Goal: Information Seeking & Learning: Understand process/instructions

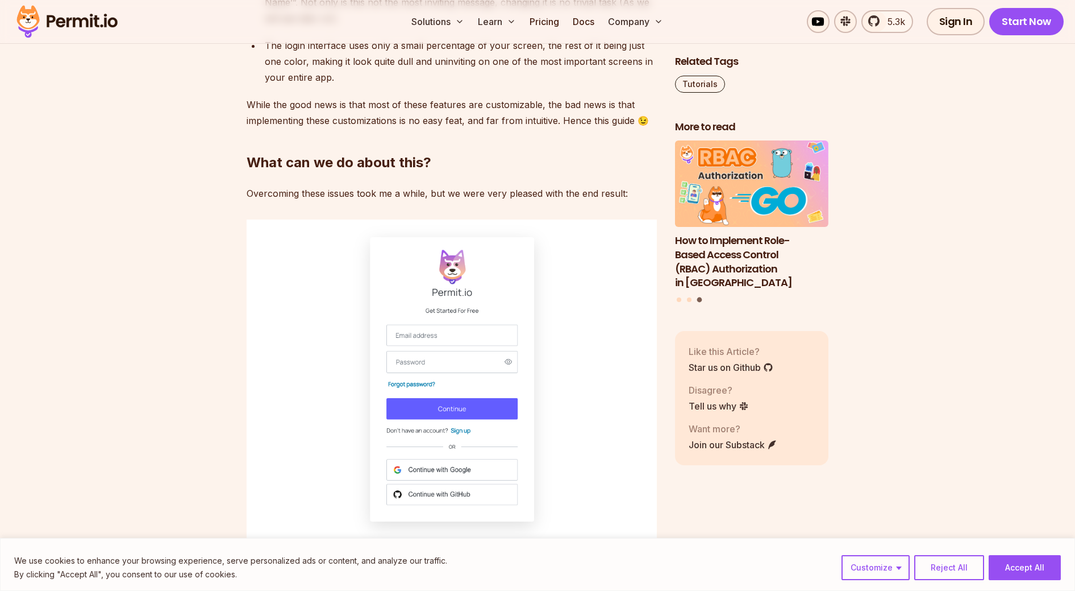
scroll to position [1558, 0]
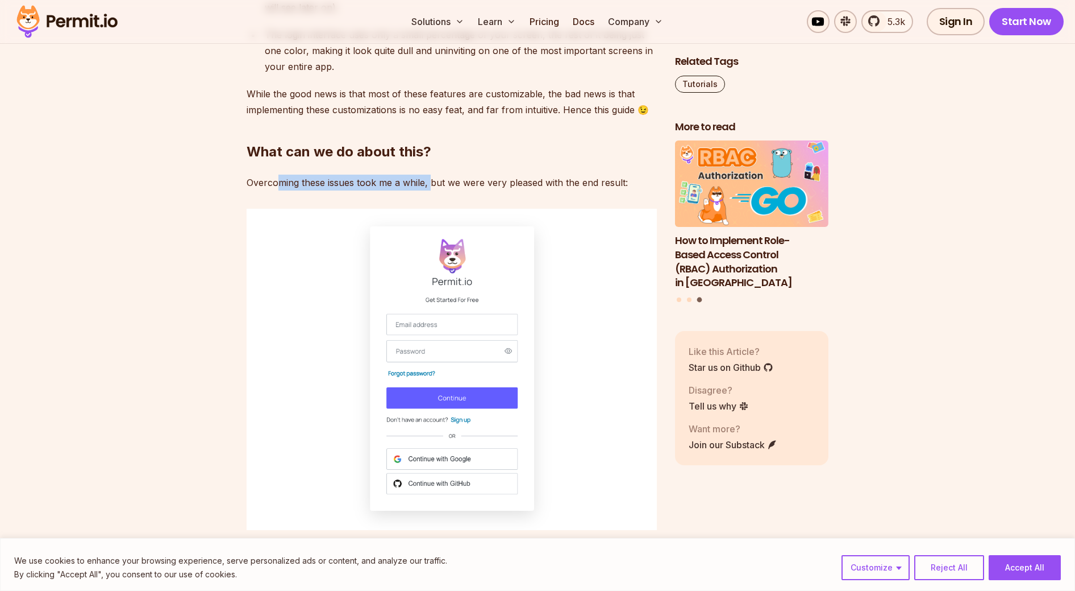
drag, startPoint x: 281, startPoint y: 203, endPoint x: 435, endPoint y: 199, distance: 153.5
click at [434, 190] on p "Overcoming these issues took me a while, but we were very pleased with the end …" at bounding box center [452, 182] width 410 height 16
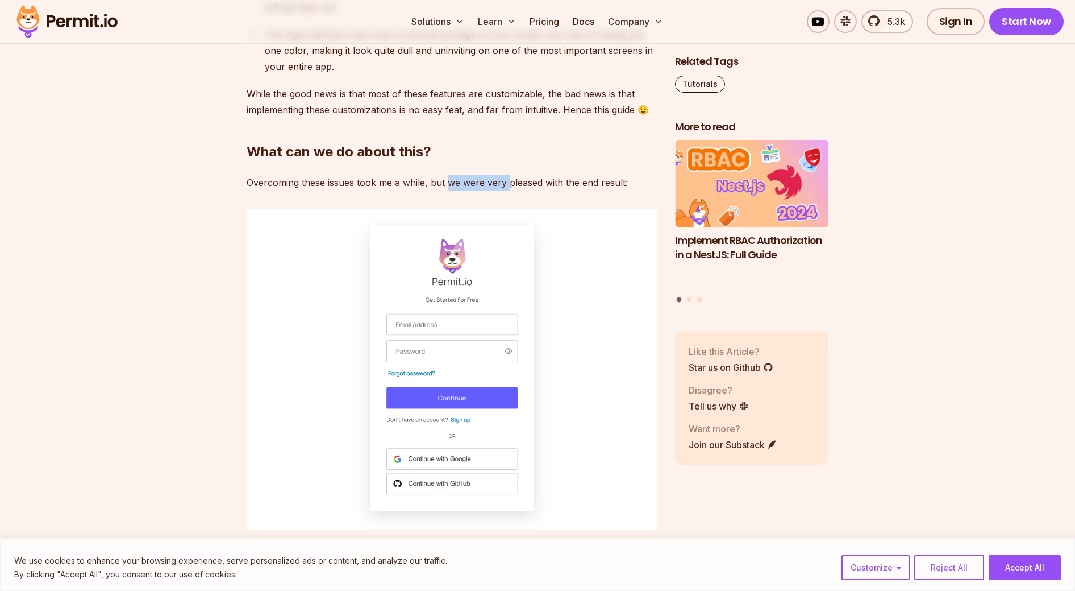
drag, startPoint x: 447, startPoint y: 199, endPoint x: 508, endPoint y: 200, distance: 60.3
click at [508, 190] on p "Overcoming these issues took me a while, but we were very pleased with the end …" at bounding box center [452, 182] width 410 height 16
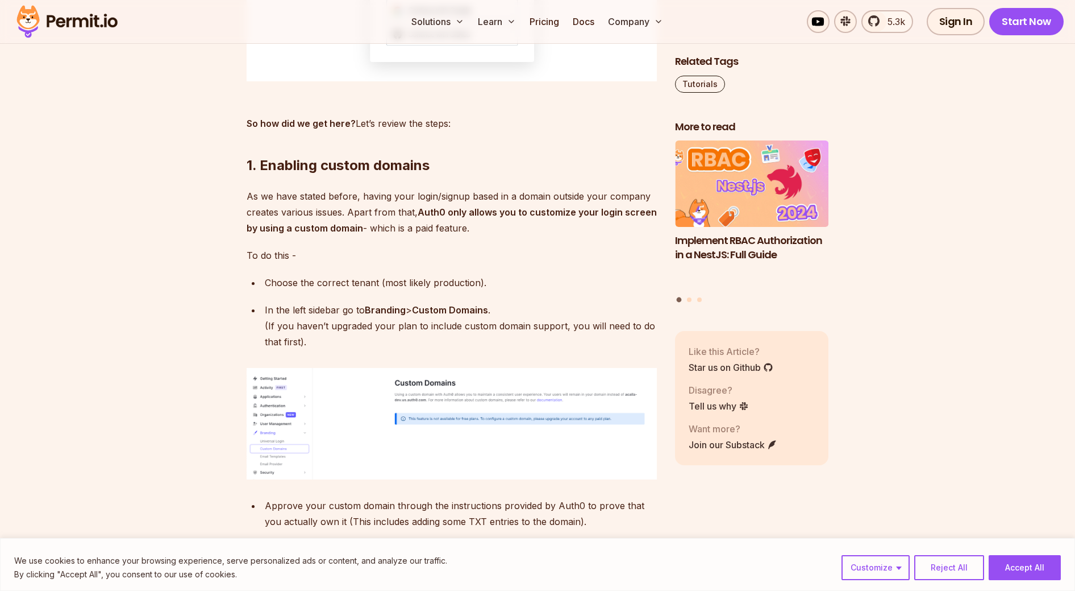
scroll to position [2067, 0]
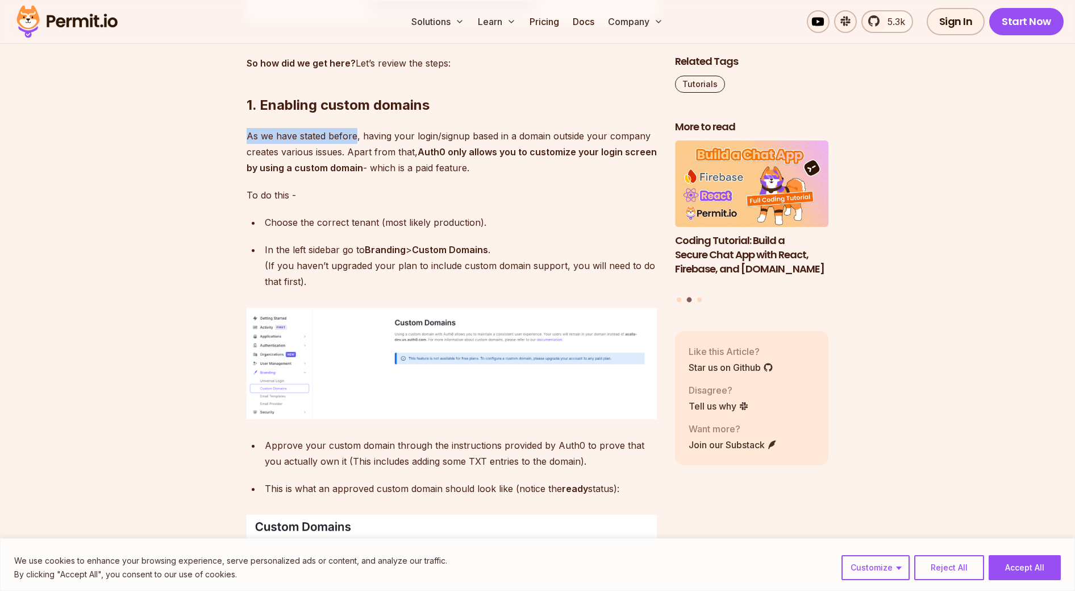
drag, startPoint x: 242, startPoint y: 161, endPoint x: 356, endPoint y: 159, distance: 114.3
drag, startPoint x: 372, startPoint y: 157, endPoint x: 393, endPoint y: 153, distance: 21.9
click at [393, 153] on p "As we have stated before, having your login/signup based in a domain outside yo…" at bounding box center [452, 152] width 410 height 48
drag, startPoint x: 402, startPoint y: 153, endPoint x: 435, endPoint y: 154, distance: 33.0
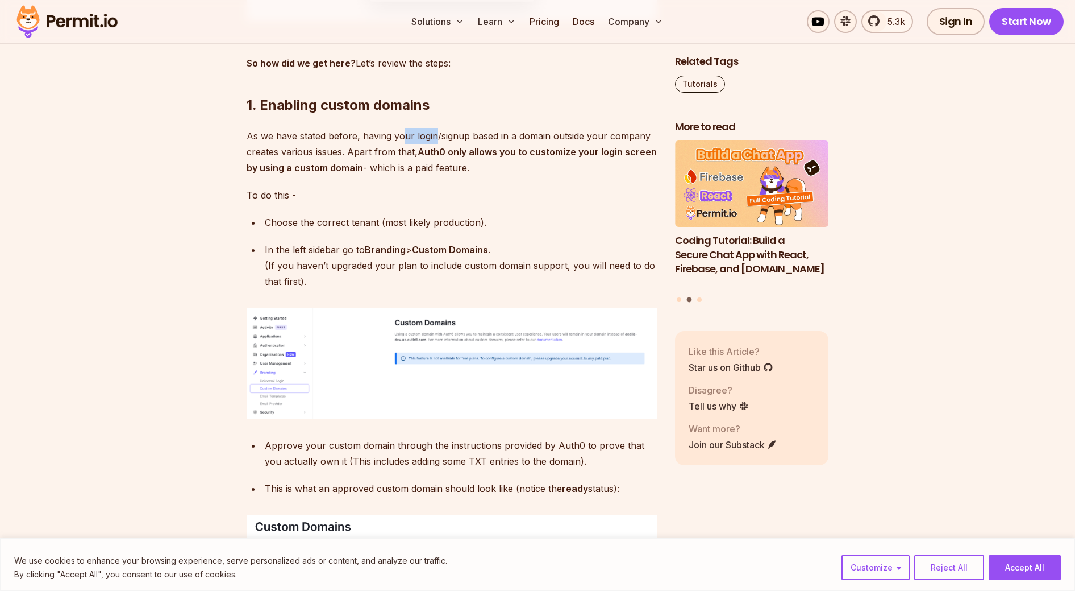
click at [435, 154] on p "As we have stated before, having your login/signup based in a domain outside yo…" at bounding box center [452, 152] width 410 height 48
drag, startPoint x: 448, startPoint y: 154, endPoint x: 484, endPoint y: 154, distance: 35.2
click at [484, 154] on p "As we have stated before, having your login/signup based in a domain outside yo…" at bounding box center [452, 152] width 410 height 48
drag, startPoint x: 503, startPoint y: 152, endPoint x: 546, endPoint y: 152, distance: 43.2
click at [546, 152] on p "As we have stated before, having your login/signup based in a domain outside yo…" at bounding box center [452, 152] width 410 height 48
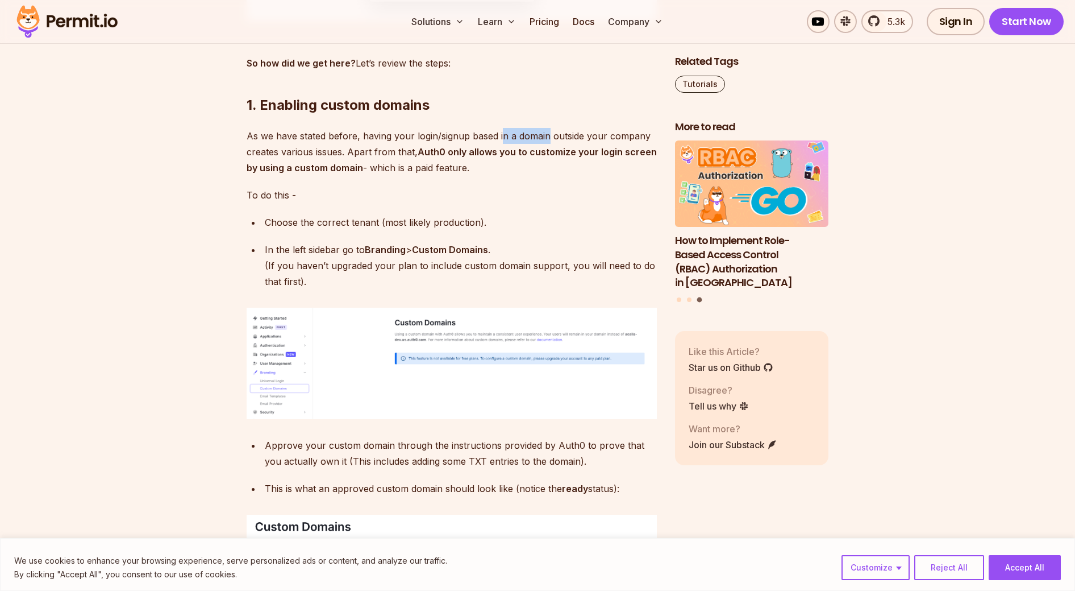
drag, startPoint x: 554, startPoint y: 152, endPoint x: 571, endPoint y: 186, distance: 37.4
click at [571, 176] on p "As we have stated before, having your login/signup based in a domain outside yo…" at bounding box center [452, 152] width 410 height 48
drag, startPoint x: 578, startPoint y: 174, endPoint x: 608, endPoint y: 198, distance: 38.0
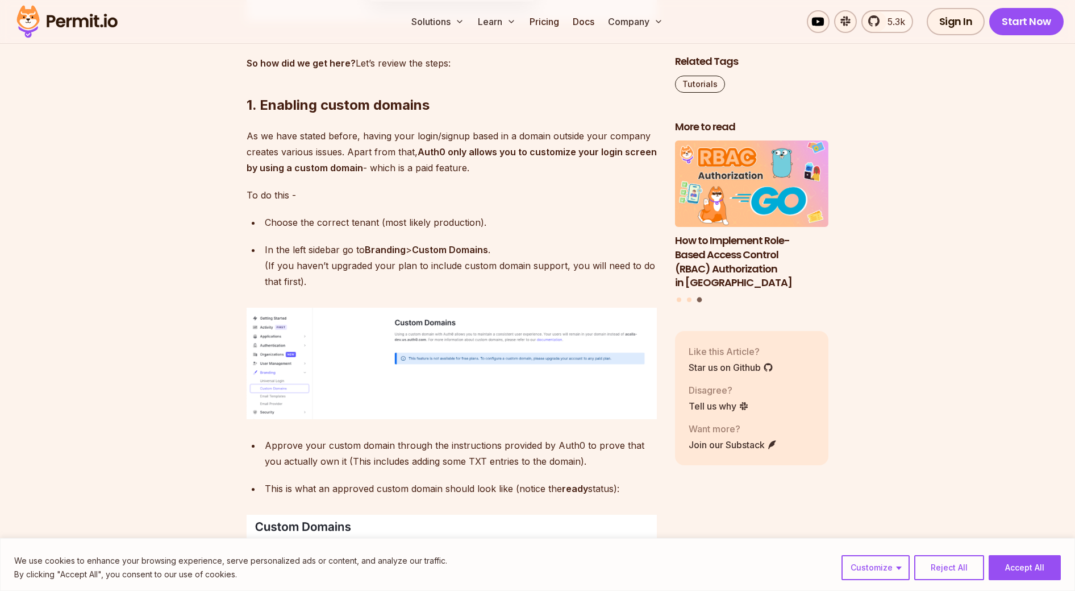
drag, startPoint x: 475, startPoint y: 183, endPoint x: 351, endPoint y: 172, distance: 124.4
click at [350, 172] on p "As we have stated before, having your login/signup based in a domain outside yo…" at bounding box center [452, 152] width 410 height 48
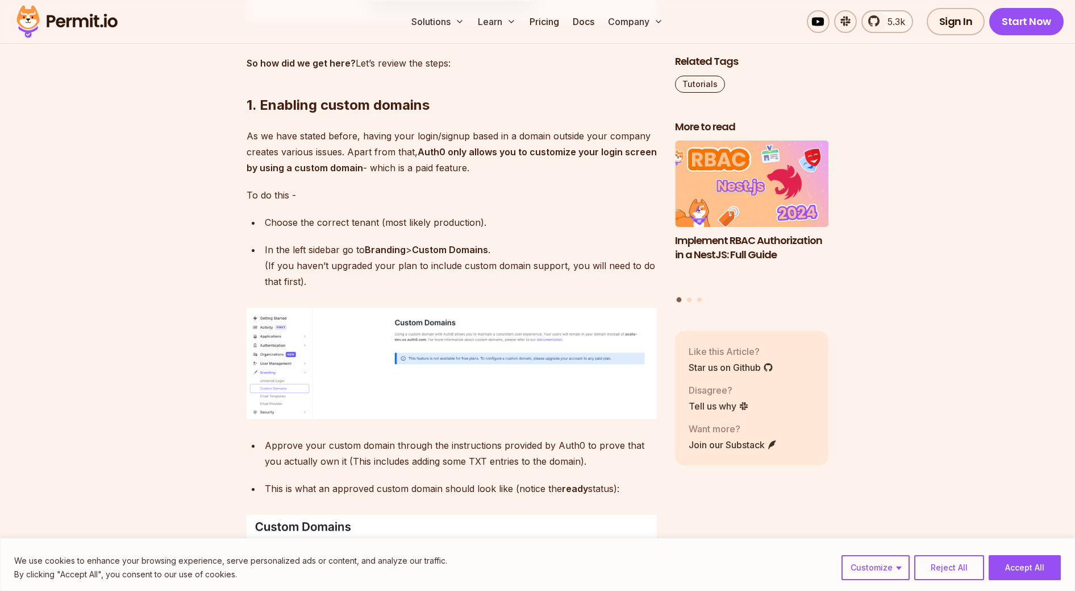
drag, startPoint x: 256, startPoint y: 242, endPoint x: 326, endPoint y: 240, distance: 69.9
click at [327, 230] on li "Choose the correct tenant (most likely production)." at bounding box center [459, 222] width 396 height 16
drag, startPoint x: 260, startPoint y: 239, endPoint x: 380, endPoint y: 245, distance: 119.5
click at [380, 230] on li "Choose the correct tenant (most likely production)." at bounding box center [459, 222] width 396 height 16
click at [380, 230] on p "Choose the correct tenant (most likely production)." at bounding box center [461, 222] width 392 height 16
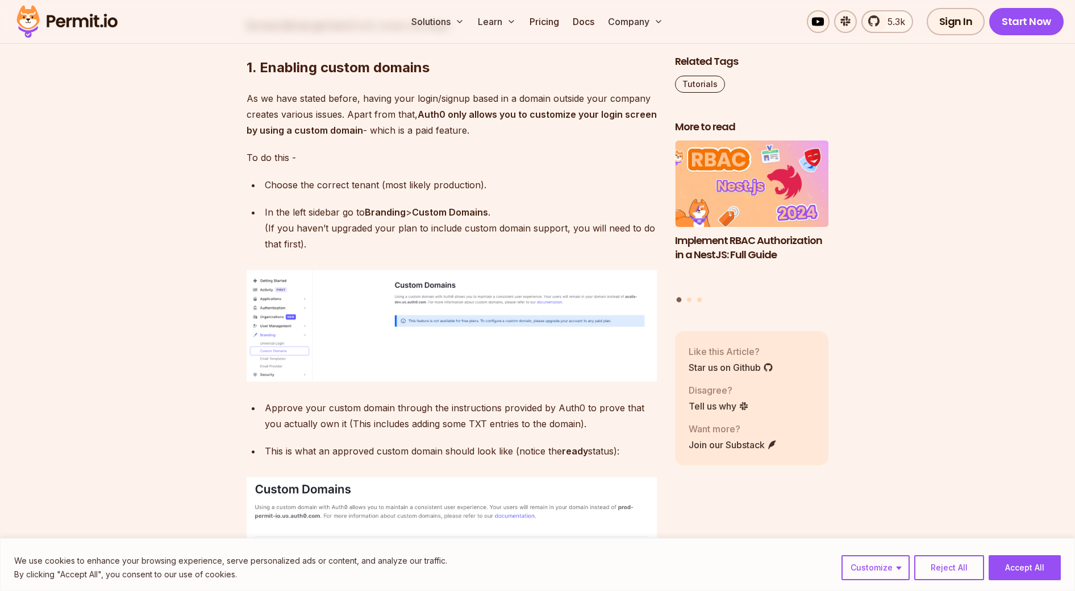
scroll to position [2112, 0]
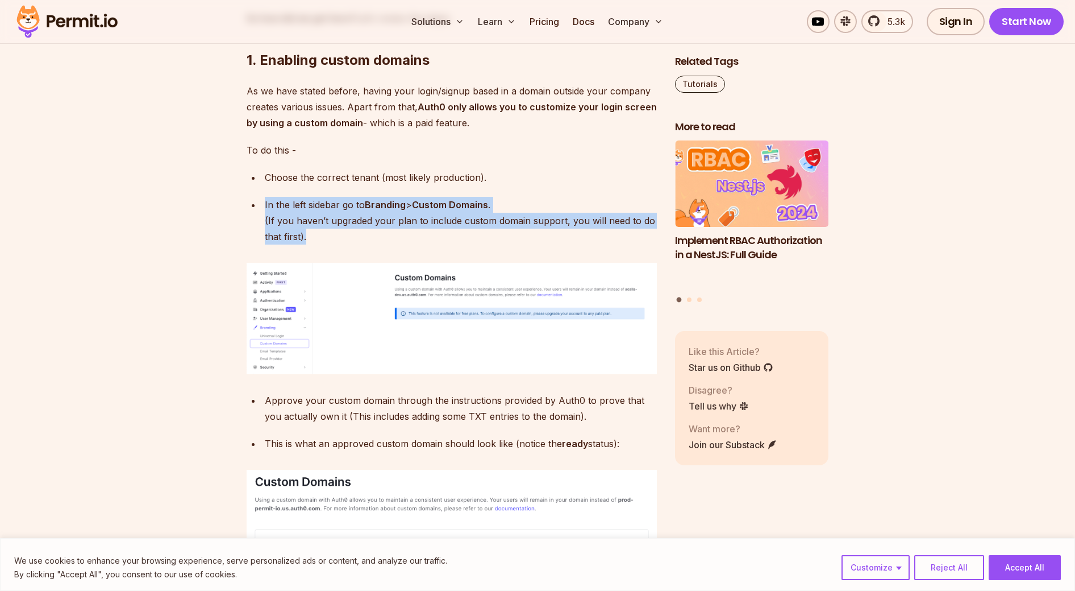
drag, startPoint x: 263, startPoint y: 221, endPoint x: 367, endPoint y: 267, distance: 113.7
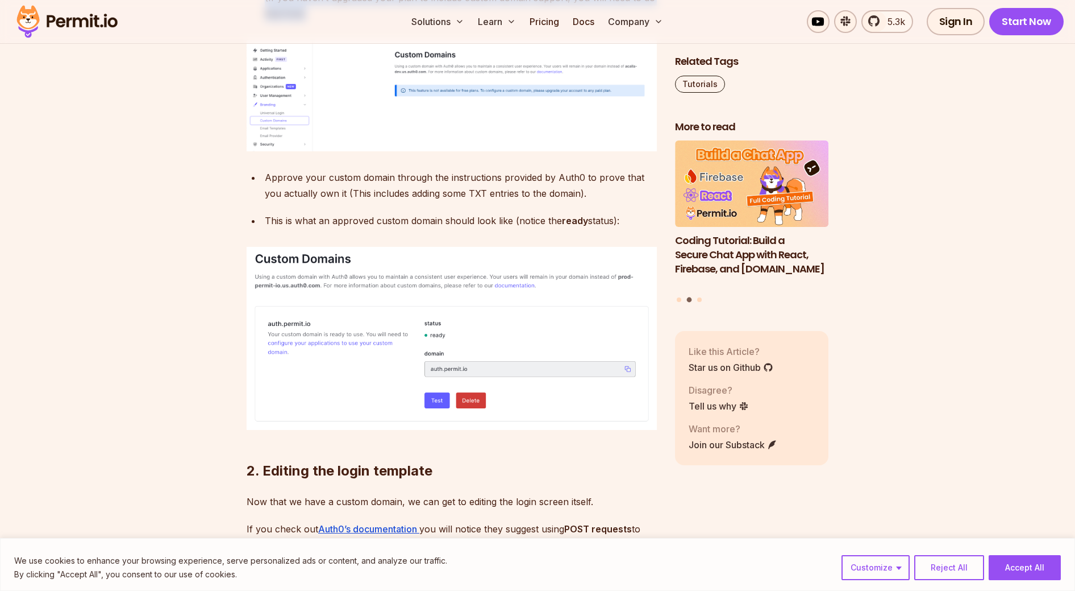
scroll to position [2338, 0]
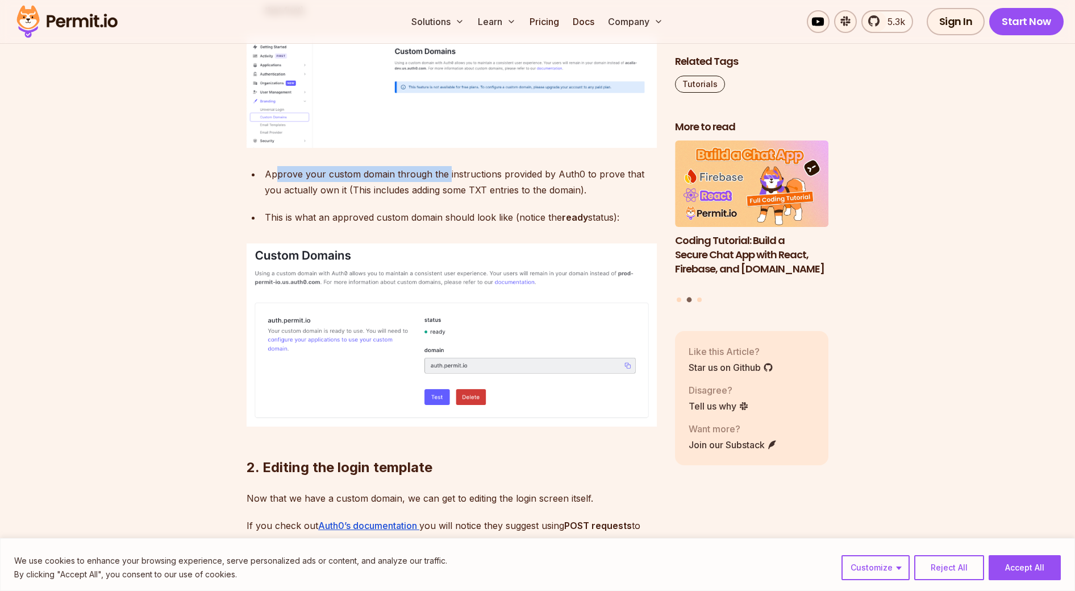
drag, startPoint x: 277, startPoint y: 192, endPoint x: 452, endPoint y: 200, distance: 175.2
click at [452, 198] on div "Approve your custom domain through the instructions provided by Auth0 to prove …" at bounding box center [461, 182] width 392 height 32
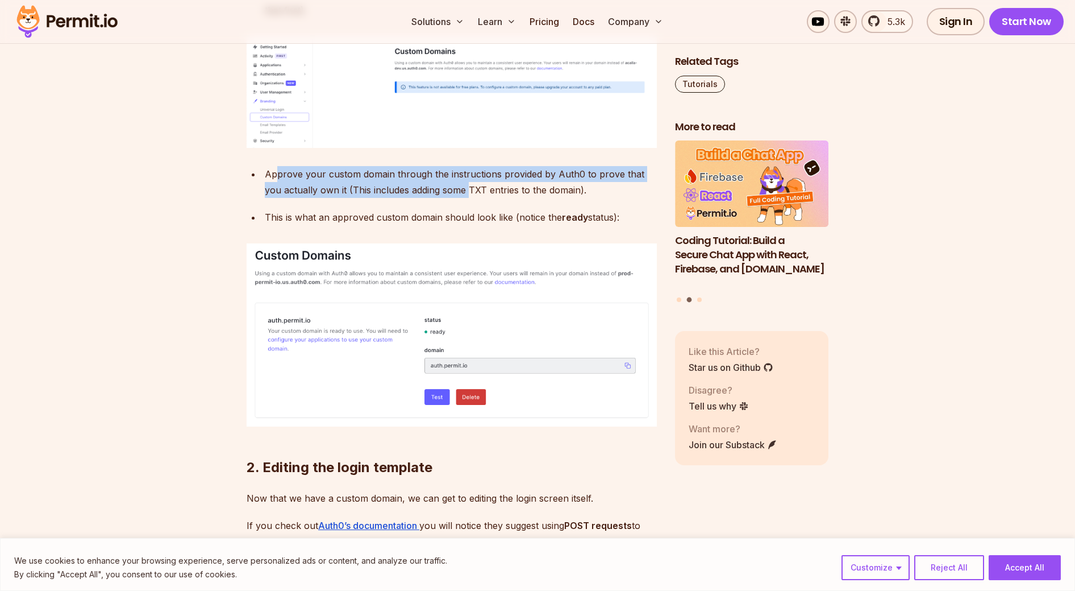
click at [475, 189] on div "Approve your custom domain through the instructions provided by Auth0 to prove …" at bounding box center [461, 182] width 392 height 32
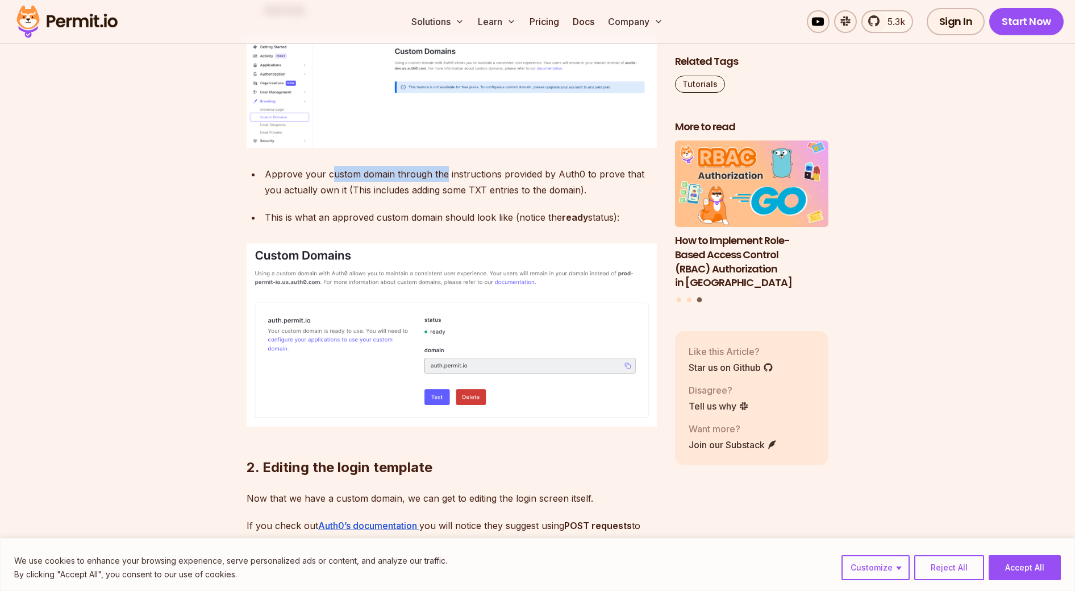
drag, startPoint x: 443, startPoint y: 189, endPoint x: 329, endPoint y: 196, distance: 113.9
click at [329, 196] on div "Approve your custom domain through the instructions provided by Auth0 to prove …" at bounding box center [461, 182] width 392 height 32
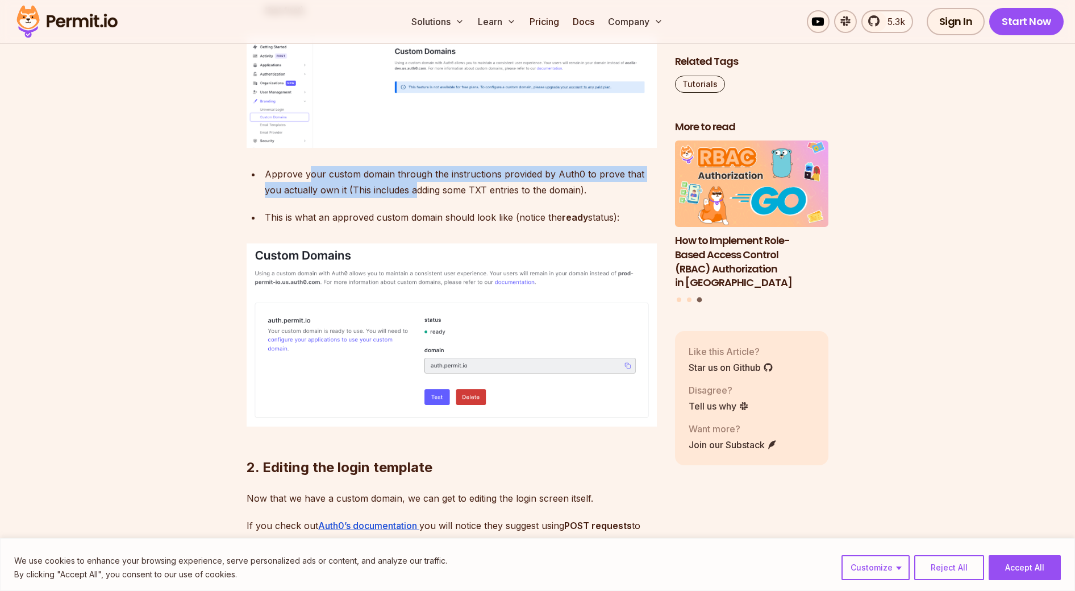
drag, startPoint x: 310, startPoint y: 195, endPoint x: 397, endPoint y: 203, distance: 87.3
click at [397, 198] on div "Approve your custom domain through the instructions provided by Auth0 to prove …" at bounding box center [461, 182] width 392 height 32
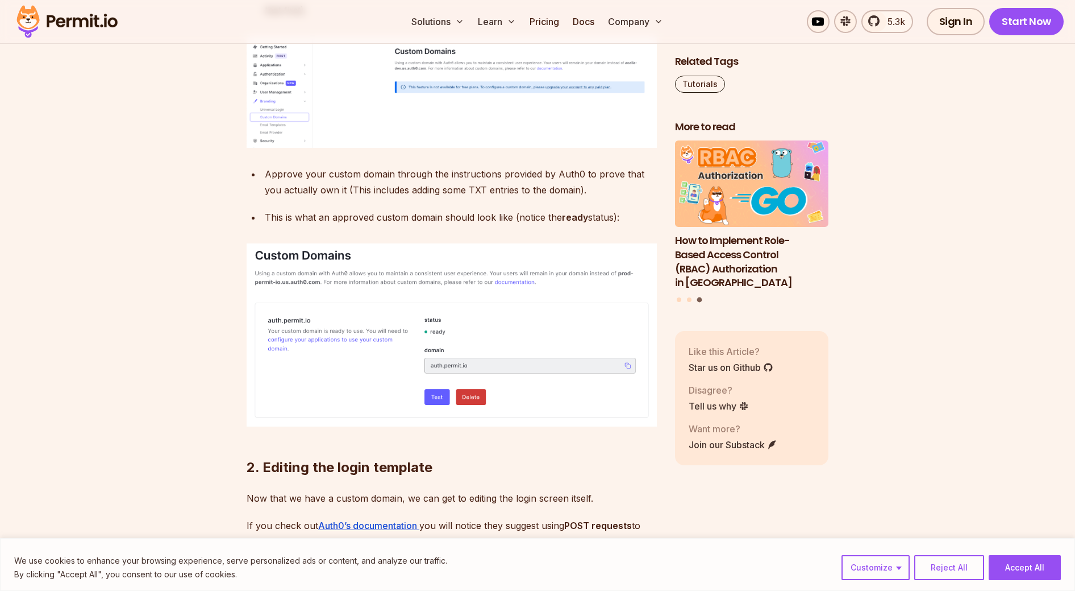
click at [405, 198] on div "Approve your custom domain through the instructions provided by Auth0 to prove …" at bounding box center [461, 182] width 392 height 32
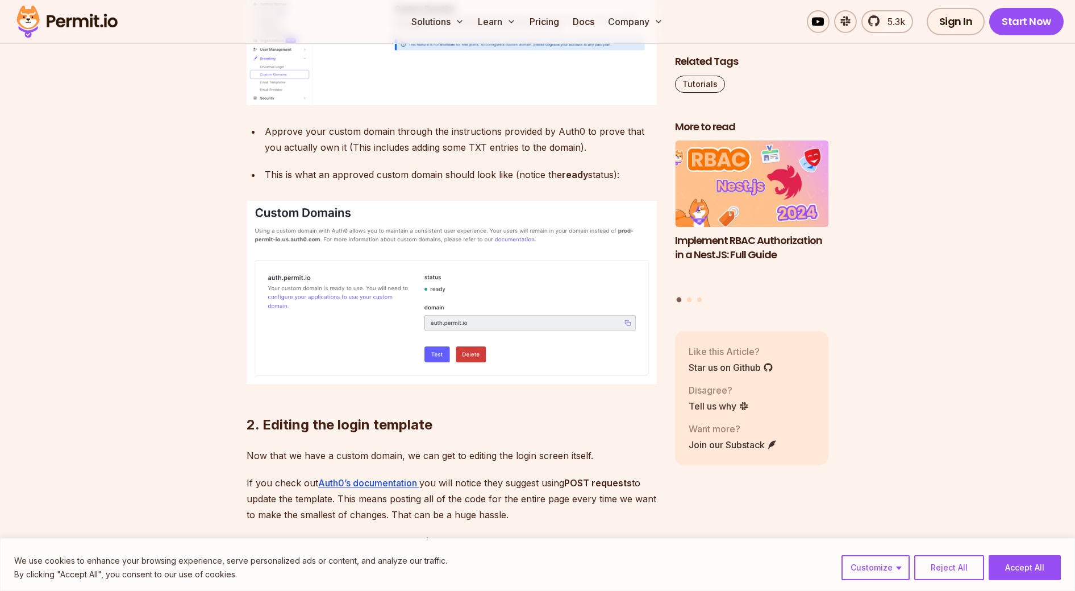
scroll to position [2382, 0]
drag, startPoint x: 272, startPoint y: 194, endPoint x: 304, endPoint y: 195, distance: 32.4
click at [304, 181] on p "This is what an approved custom domain should look like (notice the ready statu…" at bounding box center [461, 173] width 392 height 16
click at [321, 181] on p "This is what an approved custom domain should look like (notice the ready statu…" at bounding box center [461, 173] width 392 height 16
drag, startPoint x: 321, startPoint y: 193, endPoint x: 392, endPoint y: 193, distance: 70.5
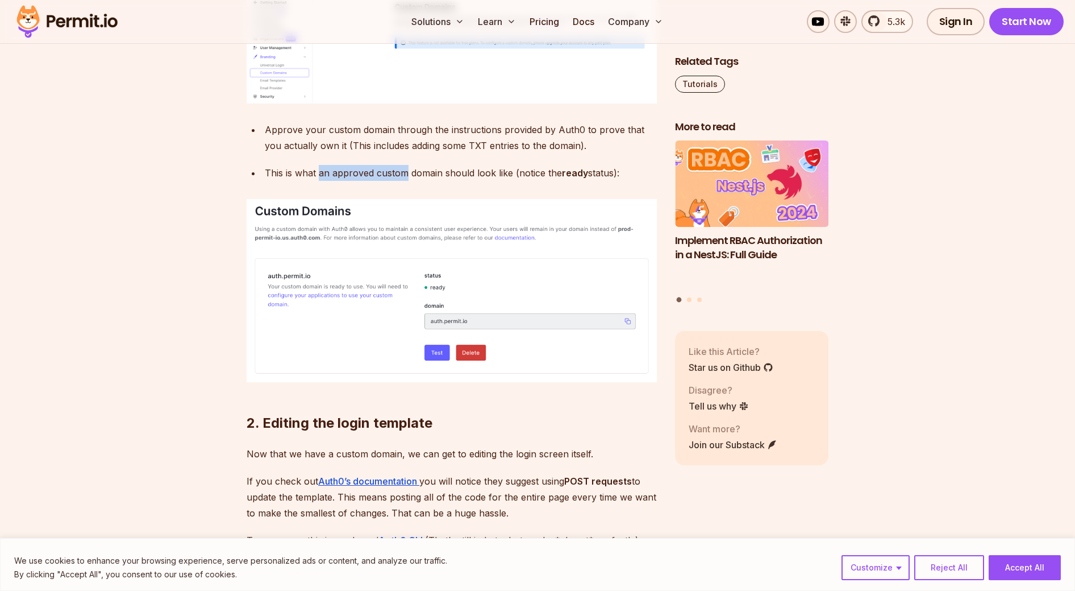
click at [392, 181] on p "This is what an approved custom domain should look like (notice the ready statu…" at bounding box center [461, 173] width 392 height 16
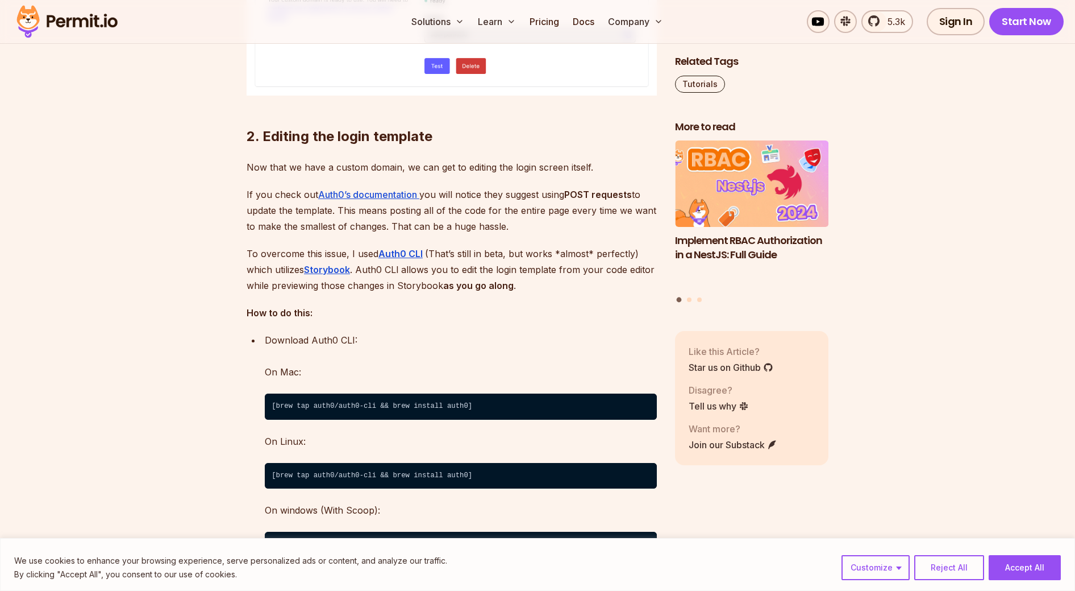
scroll to position [2675, 0]
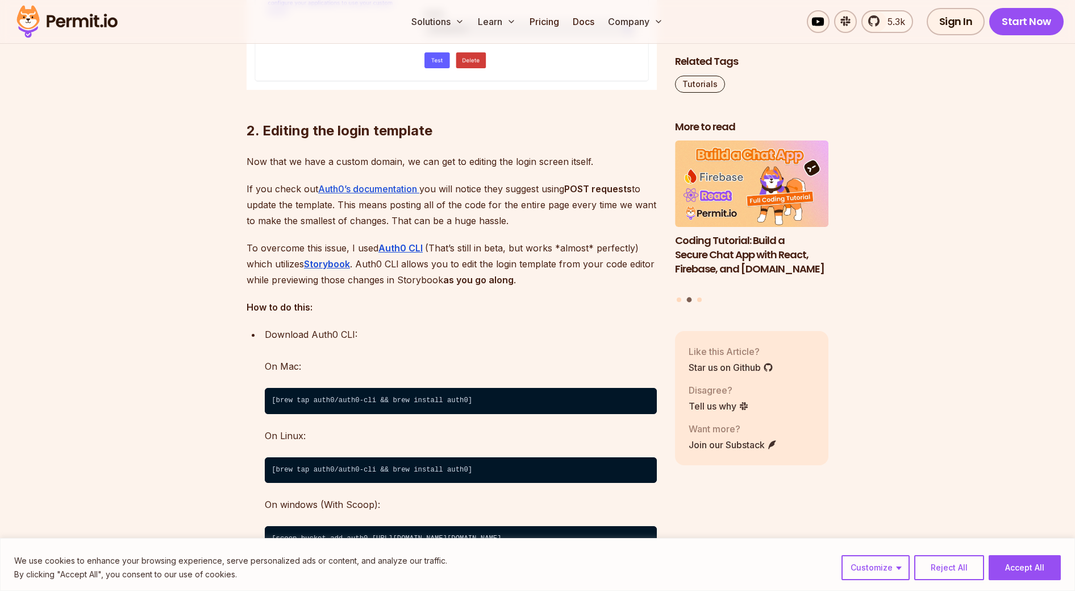
drag, startPoint x: 250, startPoint y: 180, endPoint x: 364, endPoint y: 189, distance: 114.6
click at [392, 169] on p "Now that we have a custom domain, we can get to editing the login screen itself." at bounding box center [452, 161] width 410 height 16
drag, startPoint x: 404, startPoint y: 178, endPoint x: 472, endPoint y: 179, distance: 68.2
click at [472, 169] on p "Now that we have a custom domain, we can get to editing the login screen itself." at bounding box center [452, 161] width 410 height 16
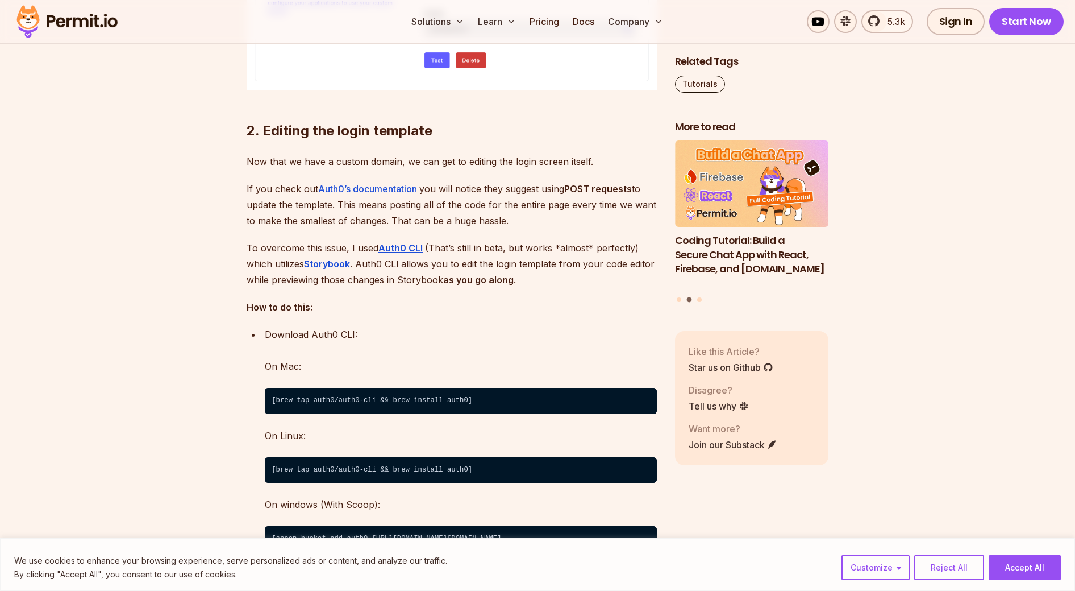
click at [499, 169] on p "Now that we have a custom domain, we can get to editing the login screen itself." at bounding box center [452, 161] width 410 height 16
drag, startPoint x: 457, startPoint y: 178, endPoint x: 583, endPoint y: 179, distance: 126.2
click at [583, 169] on p "Now that we have a custom domain, we can get to editing the login screen itself." at bounding box center [452, 161] width 410 height 16
drag, startPoint x: 241, startPoint y: 210, endPoint x: 286, endPoint y: 210, distance: 45.5
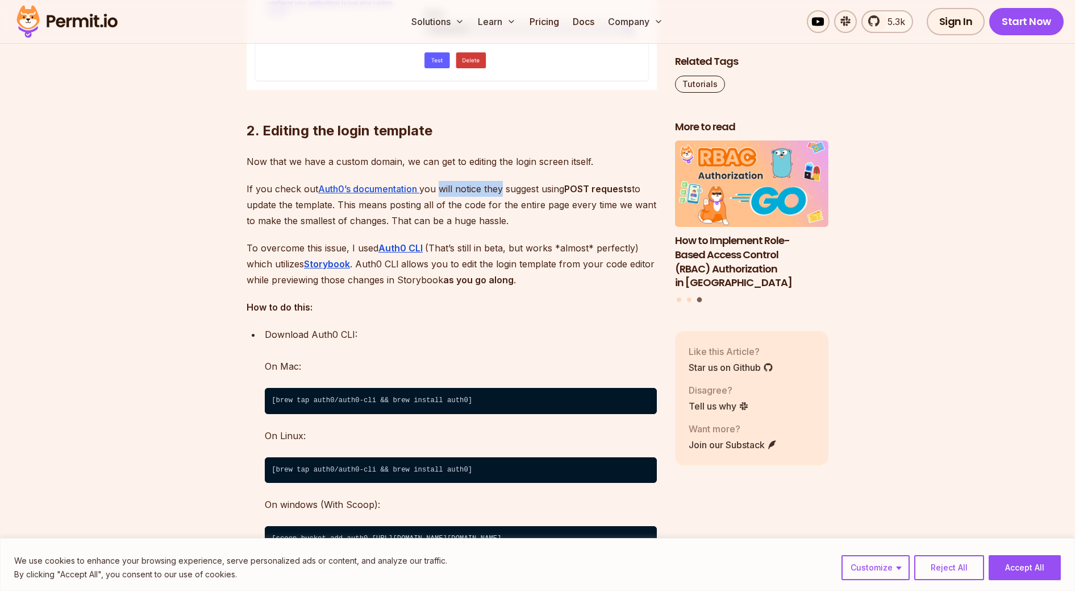
drag, startPoint x: 443, startPoint y: 209, endPoint x: 506, endPoint y: 209, distance: 62.5
click at [506, 209] on p "If you check out Auth0’s documentation you will notice they suggest using POST …" at bounding box center [452, 205] width 410 height 48
drag, startPoint x: 519, startPoint y: 206, endPoint x: 565, endPoint y: 206, distance: 46.0
click at [565, 206] on p "If you check out Auth0’s documentation you will notice they suggest using POST …" at bounding box center [452, 205] width 410 height 48
click at [578, 194] on strong "POST requests" at bounding box center [598, 188] width 68 height 11
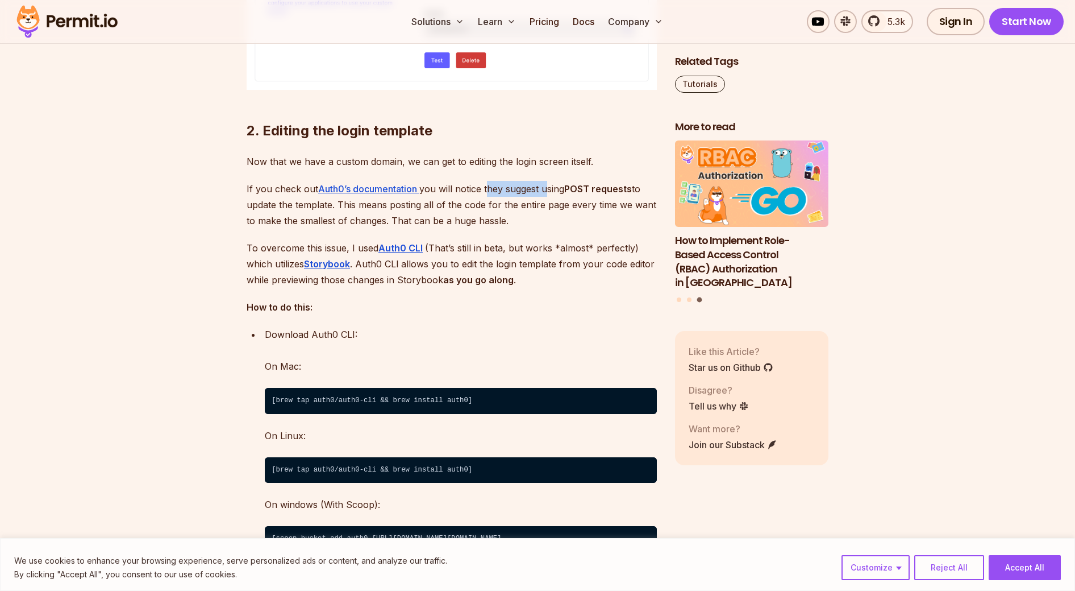
drag, startPoint x: 490, startPoint y: 209, endPoint x: 548, endPoint y: 206, distance: 58.0
click at [548, 206] on p "If you check out Auth0’s documentation you will notice they suggest using POST …" at bounding box center [452, 205] width 410 height 48
drag, startPoint x: 568, startPoint y: 206, endPoint x: 409, endPoint y: 224, distance: 160.1
click at [409, 224] on p "If you check out Auth0’s documentation you will notice they suggest using POST …" at bounding box center [452, 205] width 410 height 48
click at [431, 224] on p "If you check out Auth0’s documentation you will notice they suggest using POST …" at bounding box center [452, 205] width 410 height 48
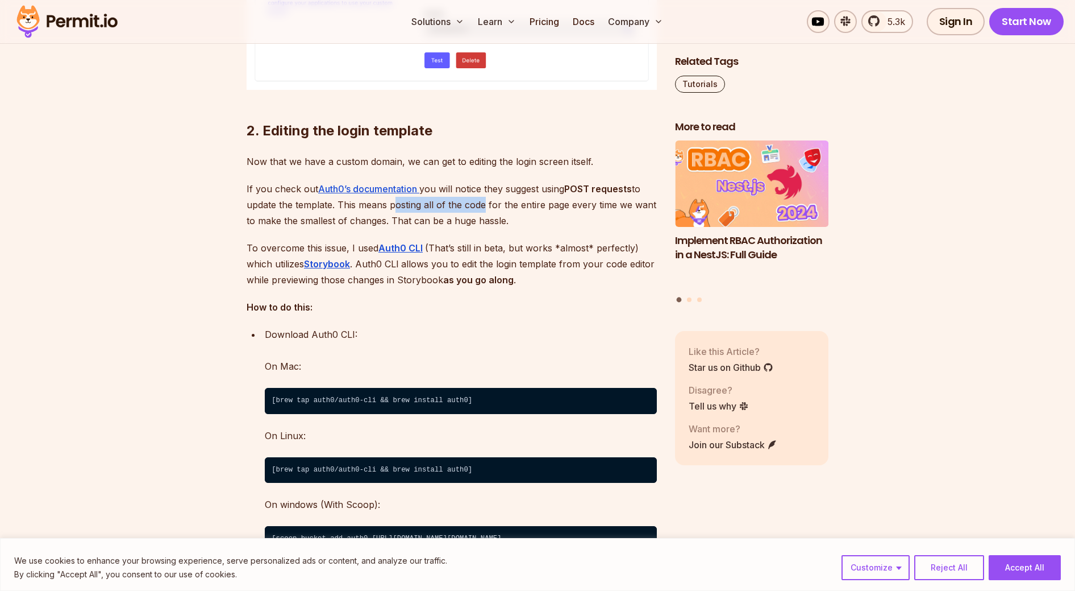
drag, startPoint x: 392, startPoint y: 225, endPoint x: 480, endPoint y: 223, distance: 87.6
click at [480, 223] on p "If you check out Auth0’s documentation you will notice they suggest using POST …" at bounding box center [452, 205] width 410 height 48
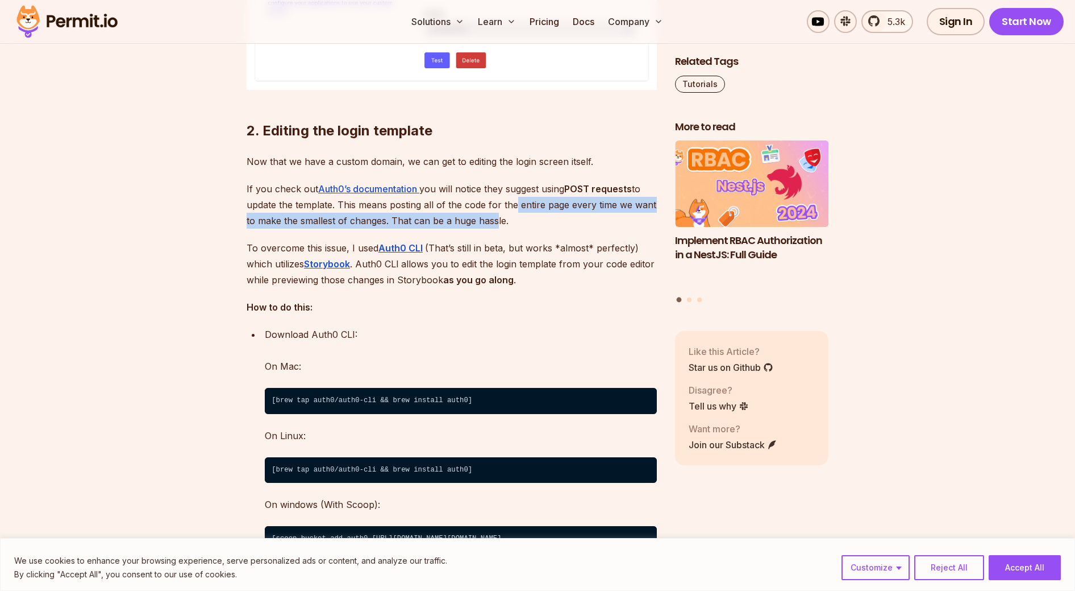
drag, startPoint x: 510, startPoint y: 225, endPoint x: 494, endPoint y: 237, distance: 19.9
click at [495, 228] on p "If you check out Auth0’s documentation you will notice they suggest using POST …" at bounding box center [452, 205] width 410 height 48
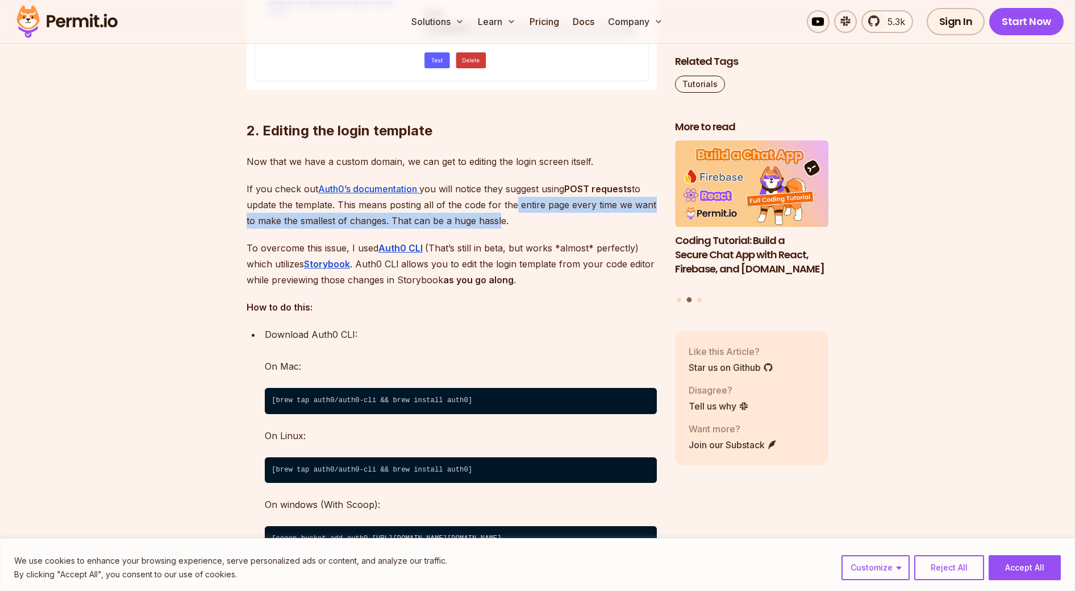
click at [494, 228] on p "If you check out Auth0’s documentation you will notice they suggest using POST …" at bounding box center [452, 205] width 410 height 48
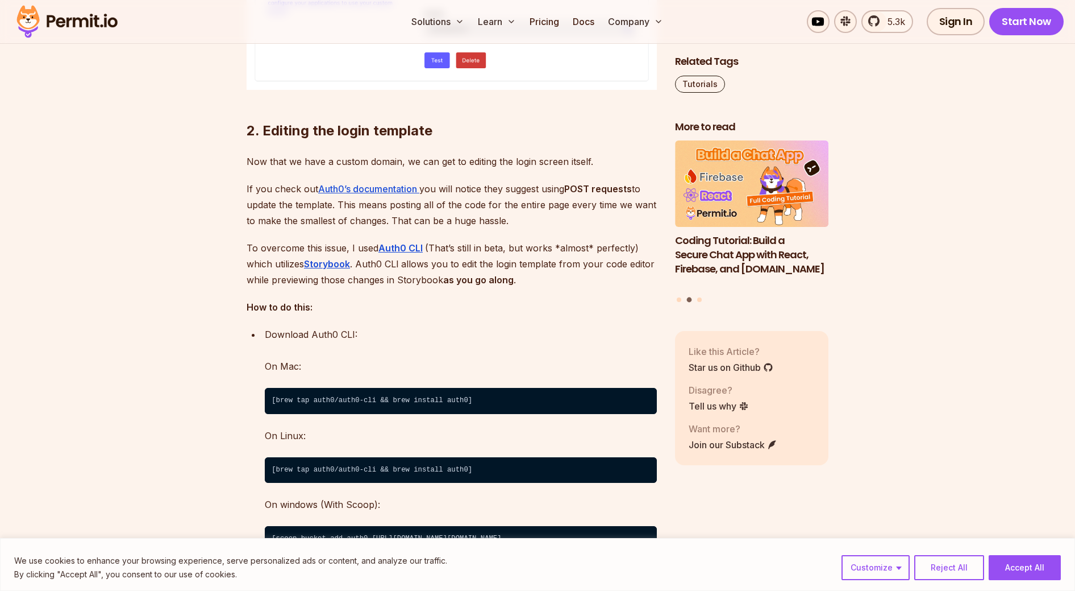
scroll to position [2706, 0]
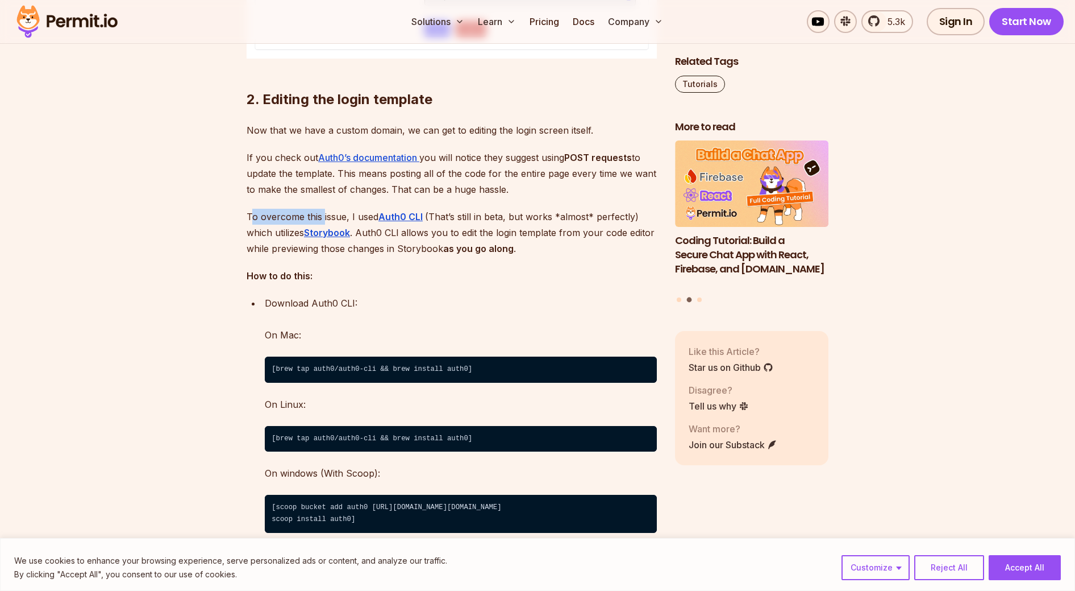
drag, startPoint x: 250, startPoint y: 237, endPoint x: 323, endPoint y: 235, distance: 72.8
click at [323, 235] on p "To overcome this issue, I used Auth0 CLI (That’s still in beta, but works *almo…" at bounding box center [452, 233] width 410 height 48
drag, startPoint x: 431, startPoint y: 239, endPoint x: 500, endPoint y: 238, distance: 68.2
click at [500, 238] on p "To overcome this issue, I used Auth0 CLI (That’s still in beta, but works *almo…" at bounding box center [452, 233] width 410 height 48
click at [517, 236] on p "To overcome this issue, I used Auth0 CLI (That’s still in beta, but works *almo…" at bounding box center [452, 233] width 410 height 48
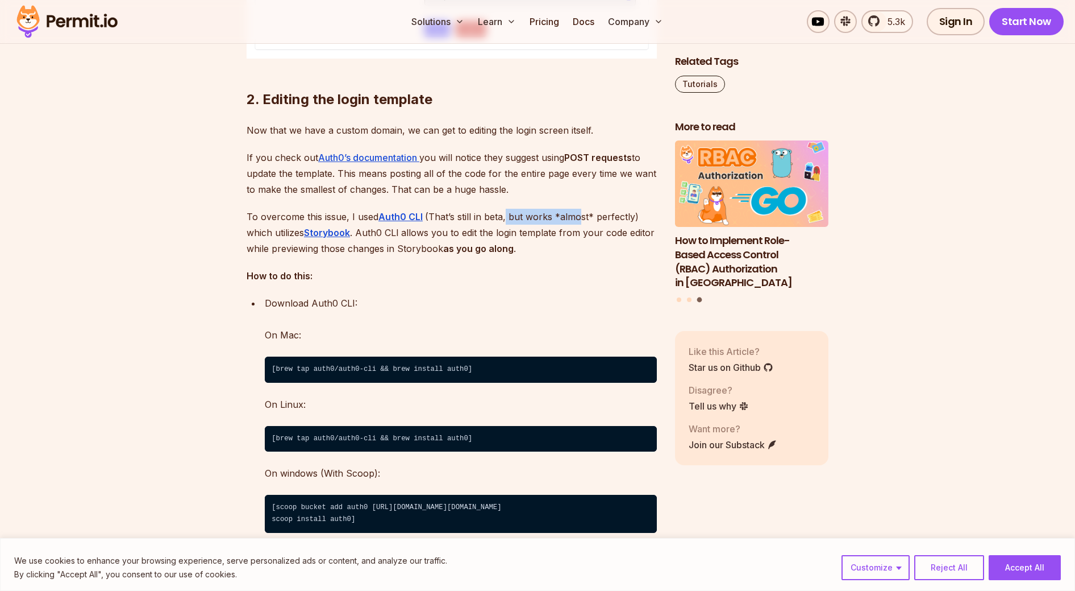
drag, startPoint x: 506, startPoint y: 233, endPoint x: 576, endPoint y: 234, distance: 70.5
click at [576, 234] on p "To overcome this issue, I used Auth0 CLI (That’s still in beta, but works *almo…" at bounding box center [452, 233] width 410 height 48
drag, startPoint x: 363, startPoint y: 256, endPoint x: 439, endPoint y: 251, distance: 76.9
click at [439, 251] on p "To overcome this issue, I used Auth0 CLI (That’s still in beta, but works *almo…" at bounding box center [452, 233] width 410 height 48
click at [459, 248] on p "To overcome this issue, I used Auth0 CLI (That’s still in beta, but works *almo…" at bounding box center [452, 233] width 410 height 48
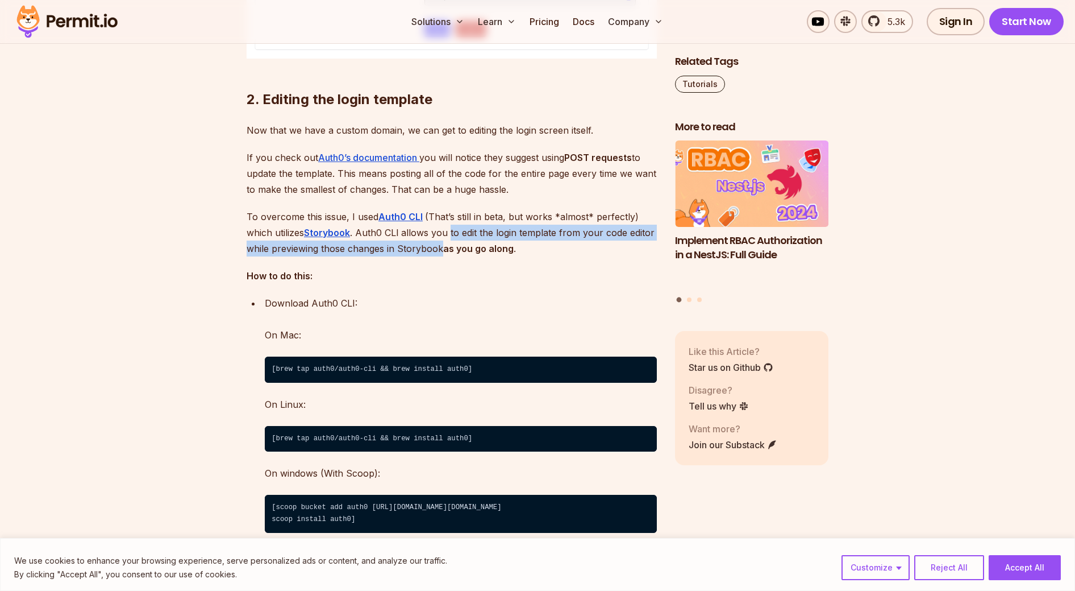
drag, startPoint x: 459, startPoint y: 248, endPoint x: 435, endPoint y: 264, distance: 28.4
click at [435, 256] on p "To overcome this issue, I used Auth0 CLI (That’s still in beta, but works *almo…" at bounding box center [452, 233] width 410 height 48
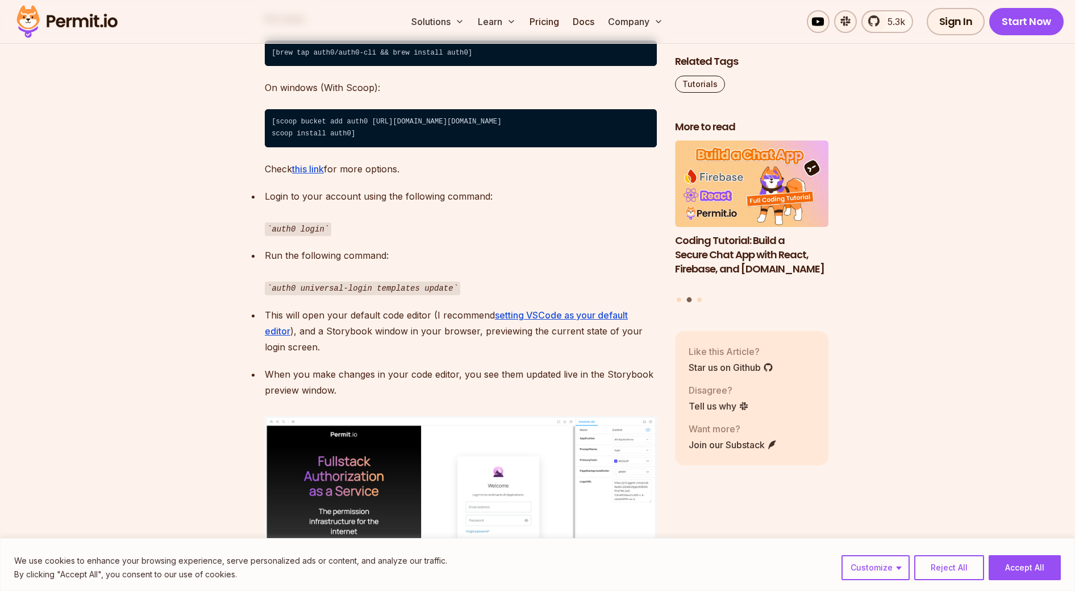
scroll to position [3092, 0]
drag, startPoint x: 292, startPoint y: 326, endPoint x: 393, endPoint y: 336, distance: 101.1
click at [392, 336] on p "This will open your default code editor (I recommend setting VSCode as your def…" at bounding box center [461, 330] width 392 height 48
click at [382, 336] on p "This will open your default code editor (I recommend setting VSCode as your def…" at bounding box center [461, 330] width 392 height 48
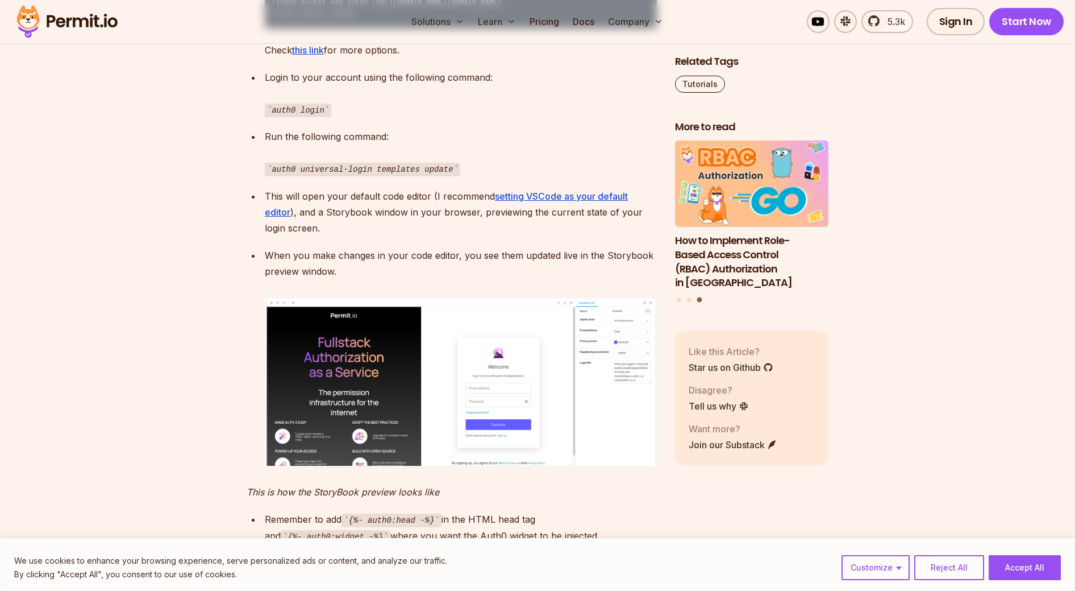
scroll to position [3257, 0]
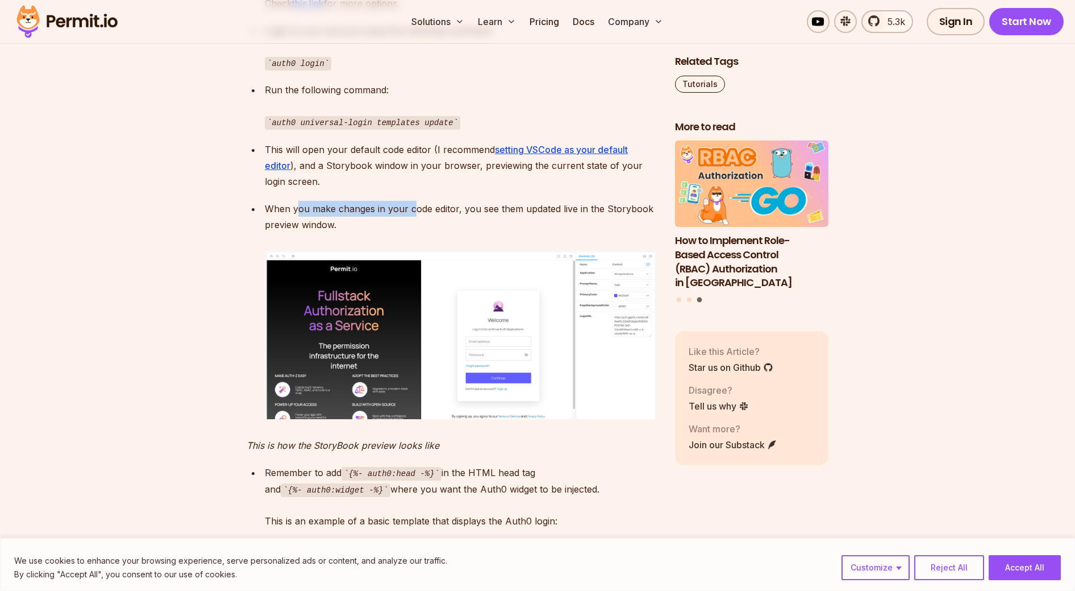
drag, startPoint x: 297, startPoint y: 224, endPoint x: 412, endPoint y: 227, distance: 115.4
click at [412, 227] on p "When you make changes in your code editor, you see them updated live in the Sto…" at bounding box center [461, 217] width 392 height 32
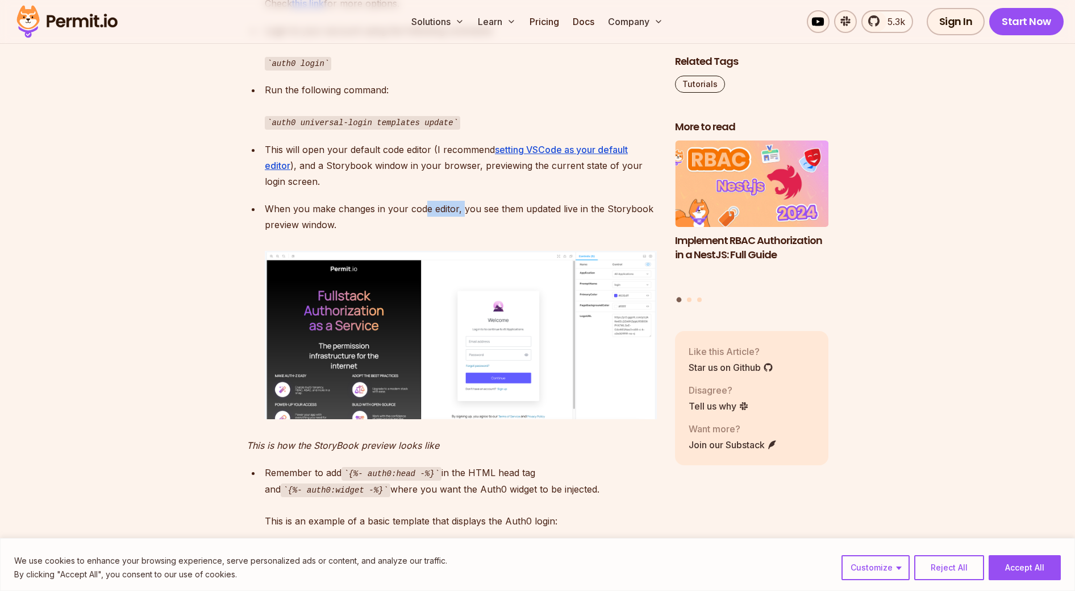
drag, startPoint x: 425, startPoint y: 223, endPoint x: 466, endPoint y: 231, distance: 41.6
click at [465, 230] on p "When you make changes in your code editor, you see them updated live in the Sto…" at bounding box center [461, 217] width 392 height 32
click at [480, 226] on p "When you make changes in your code editor, you see them updated live in the Sto…" at bounding box center [461, 217] width 392 height 32
drag, startPoint x: 529, startPoint y: 226, endPoint x: 529, endPoint y: 240, distance: 14.2
click at [529, 232] on p "When you make changes in your code editor, you see them updated live in the Sto…" at bounding box center [461, 217] width 392 height 32
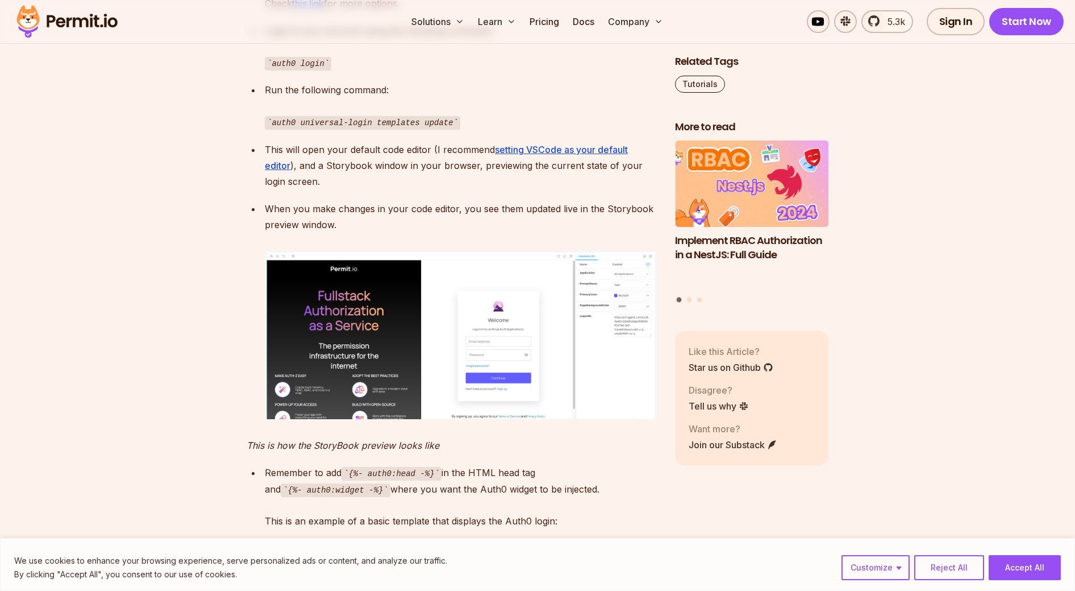
click at [529, 232] on p "When you make changes in your code editor, you see them updated live in the Sto…" at bounding box center [461, 217] width 392 height 32
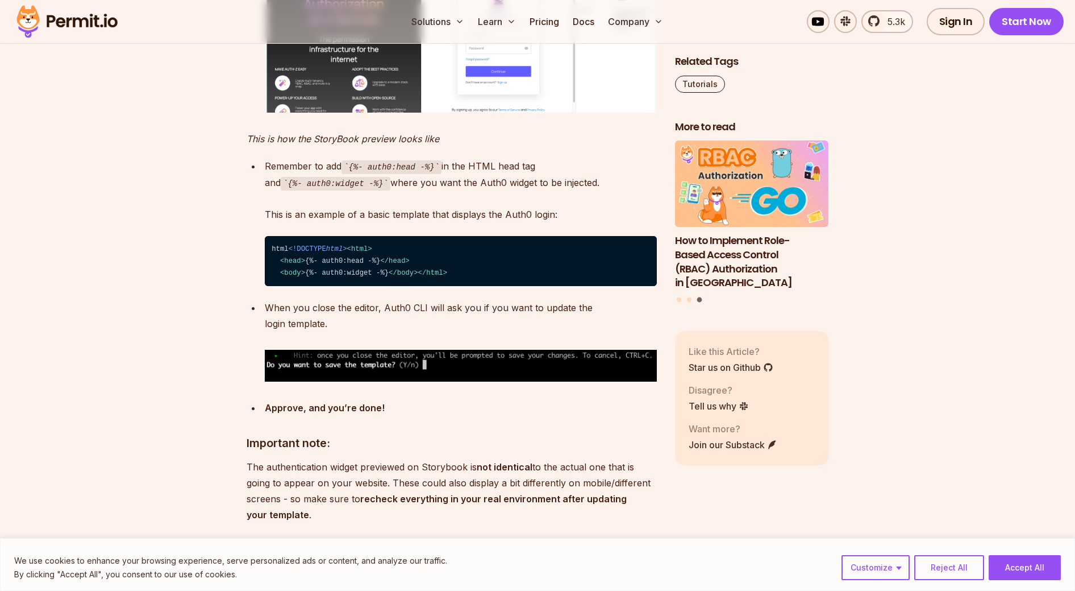
scroll to position [3567, 0]
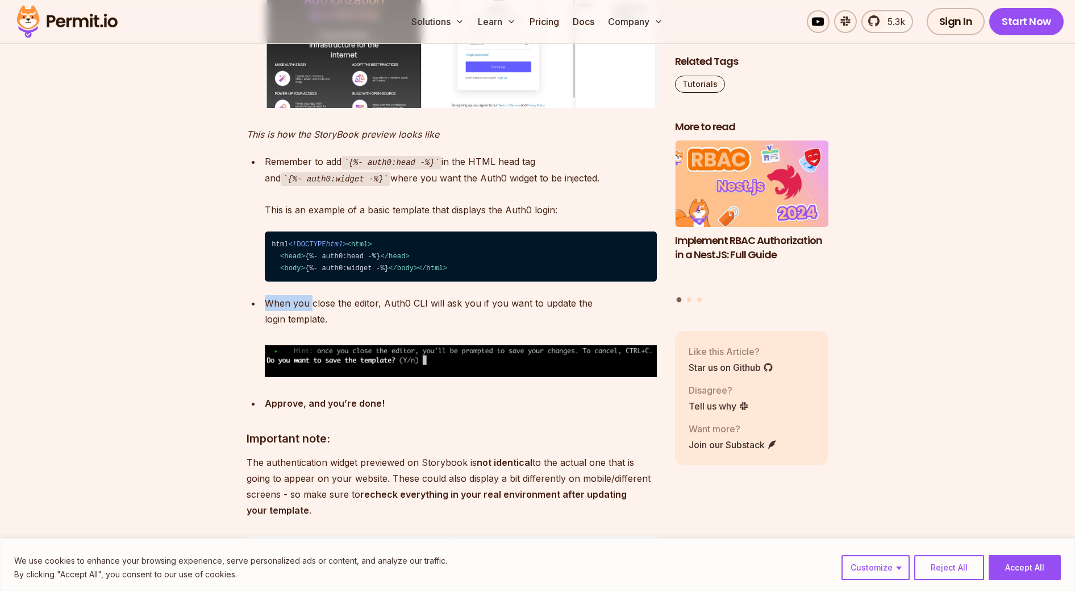
drag, startPoint x: 313, startPoint y: 384, endPoint x: 386, endPoint y: 417, distance: 79.6
click at [386, 377] on div "When you close the editor, Auth0 CLI will ask you if you want to update the log…" at bounding box center [461, 336] width 392 height 82
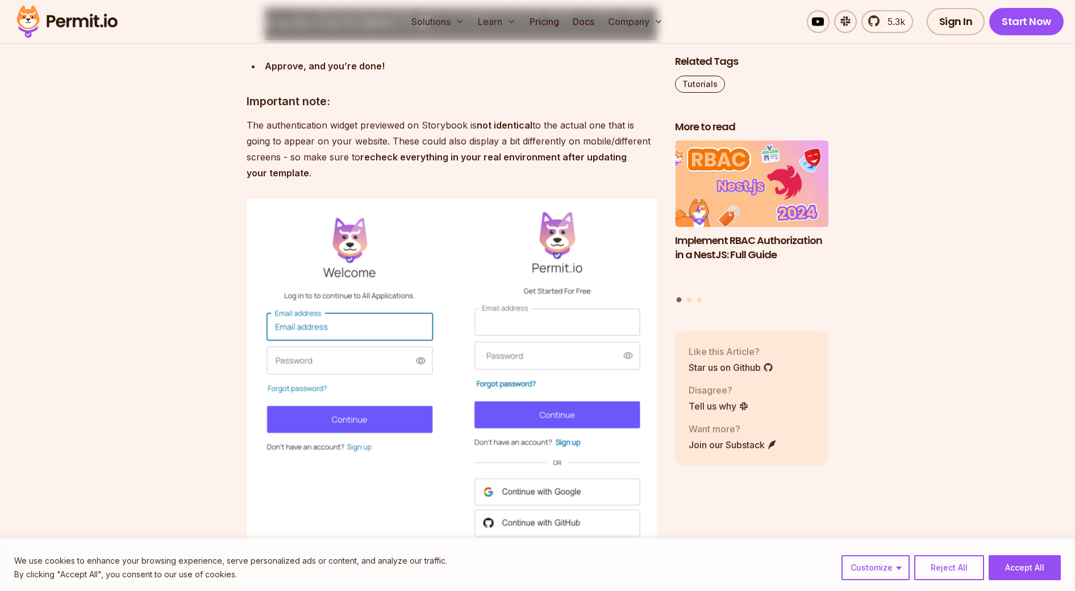
scroll to position [3935, 0]
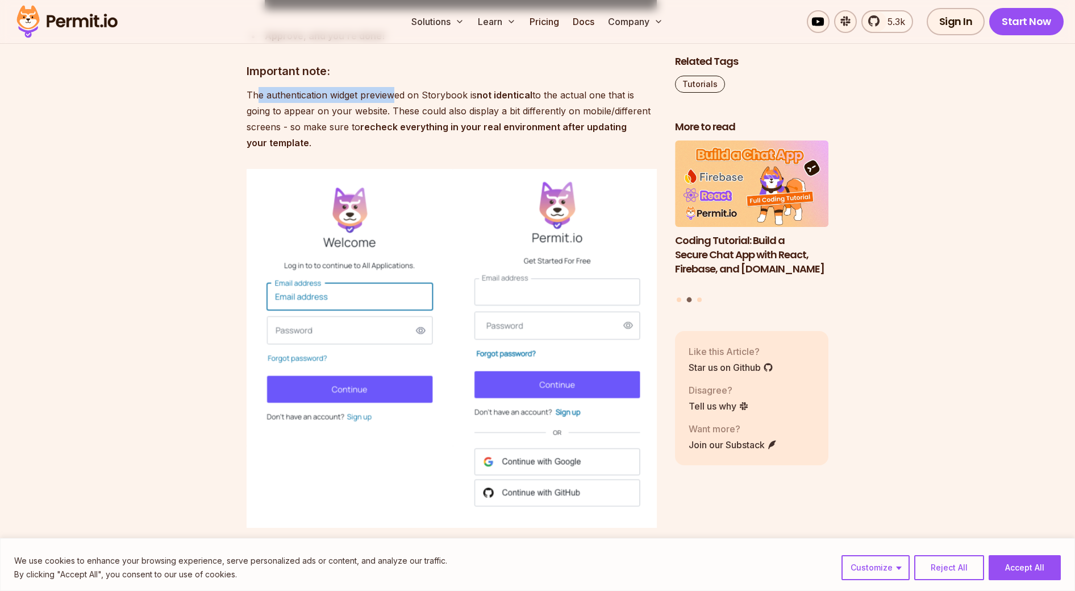
drag, startPoint x: 260, startPoint y: 155, endPoint x: 393, endPoint y: 158, distance: 133.0
click at [393, 151] on p "The authentication widget previewed on Storybook is not identical to the actual…" at bounding box center [452, 119] width 410 height 64
click at [417, 151] on p "The authentication widget previewed on Storybook is not identical to the actual…" at bounding box center [452, 119] width 410 height 64
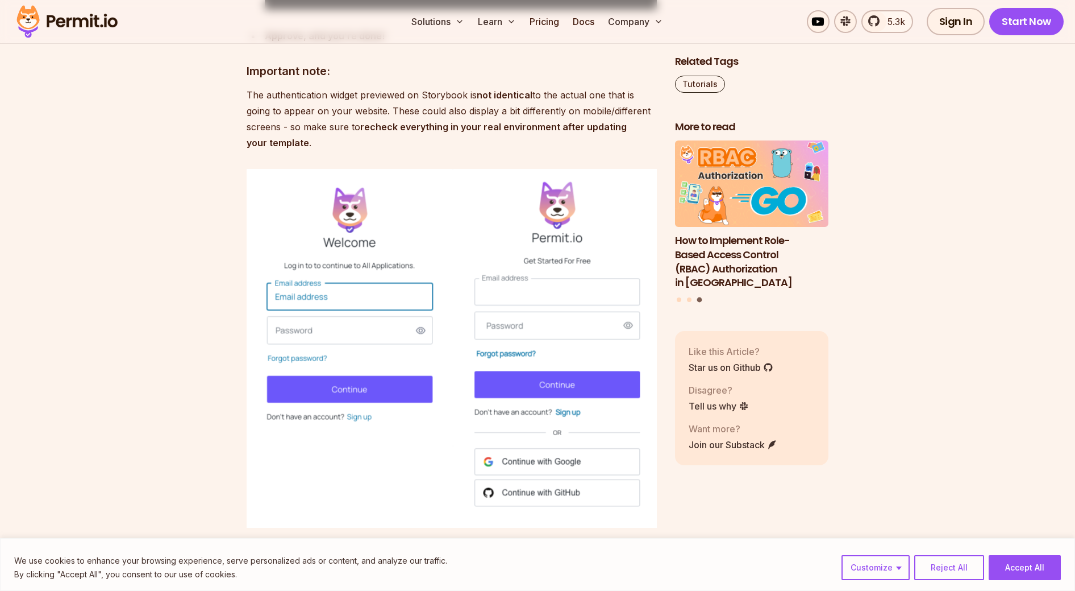
drag, startPoint x: 398, startPoint y: 156, endPoint x: 463, endPoint y: 210, distance: 84.0
click at [464, 151] on p "The authentication widget previewed on Storybook is not identical to the actual…" at bounding box center [452, 119] width 410 height 64
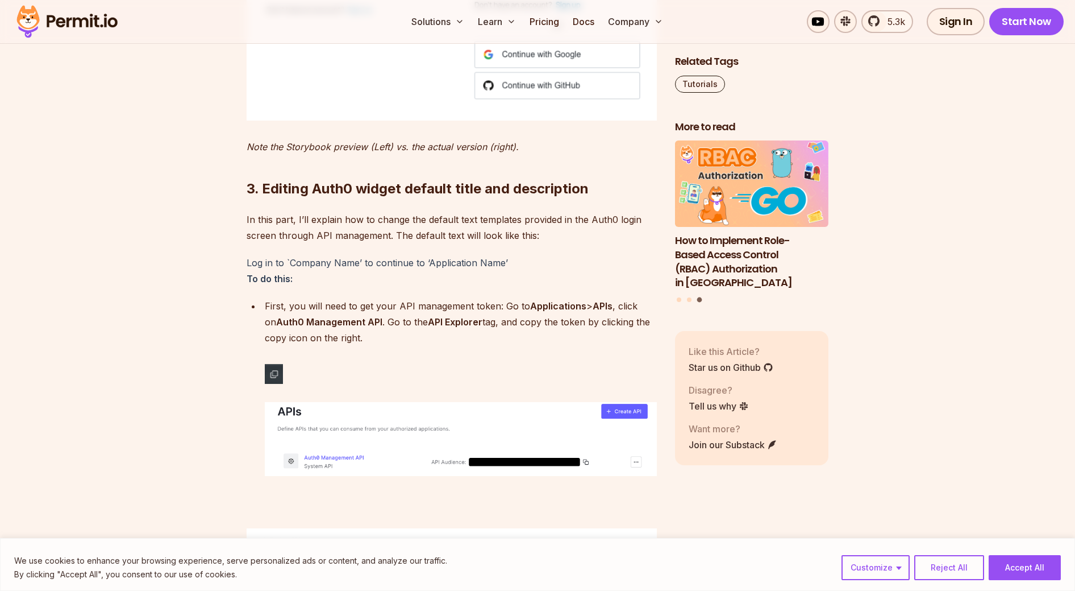
scroll to position [4355, 0]
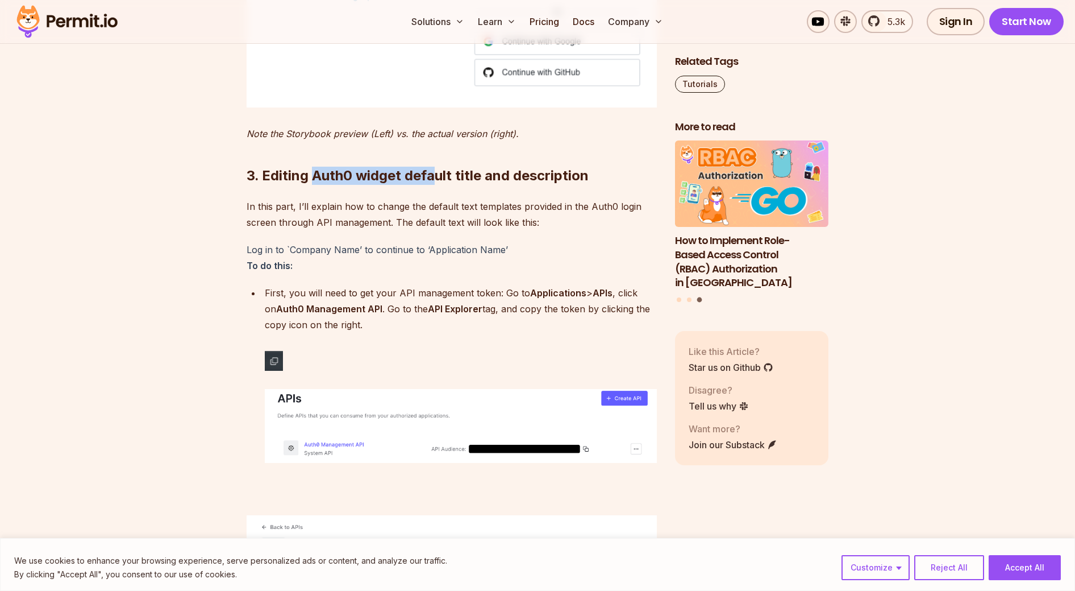
drag, startPoint x: 315, startPoint y: 239, endPoint x: 439, endPoint y: 240, distance: 123.9
click at [438, 185] on h2 "3. Editing Auth0 widget default title and description" at bounding box center [452, 153] width 410 height 64
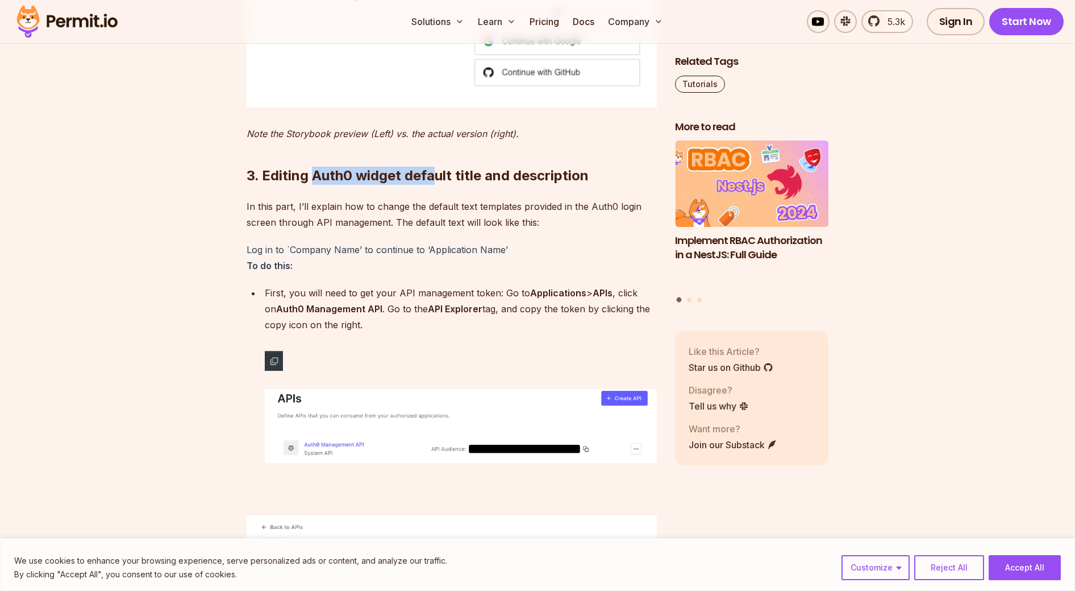
click at [439, 185] on h2 "3. Editing Auth0 widget default title and description" at bounding box center [452, 153] width 410 height 64
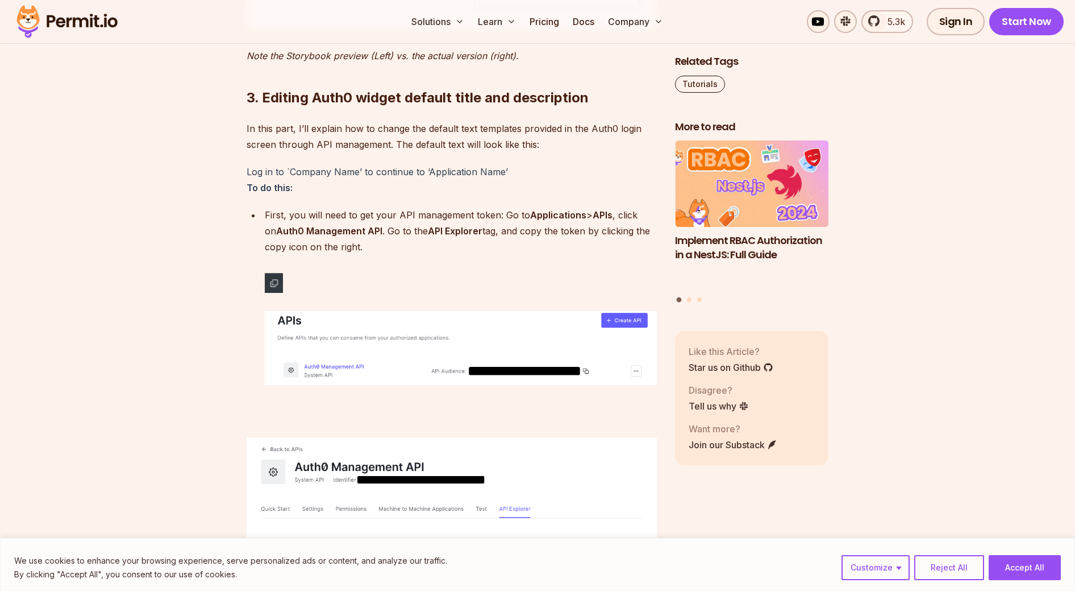
scroll to position [4461, 0]
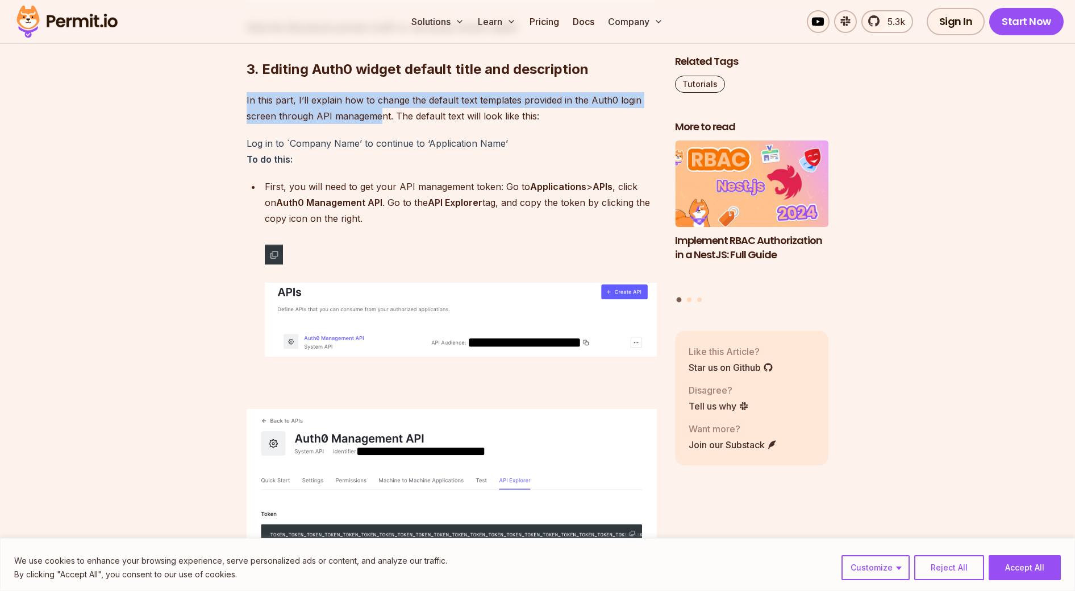
drag, startPoint x: 242, startPoint y: 160, endPoint x: 384, endPoint y: 184, distance: 143.6
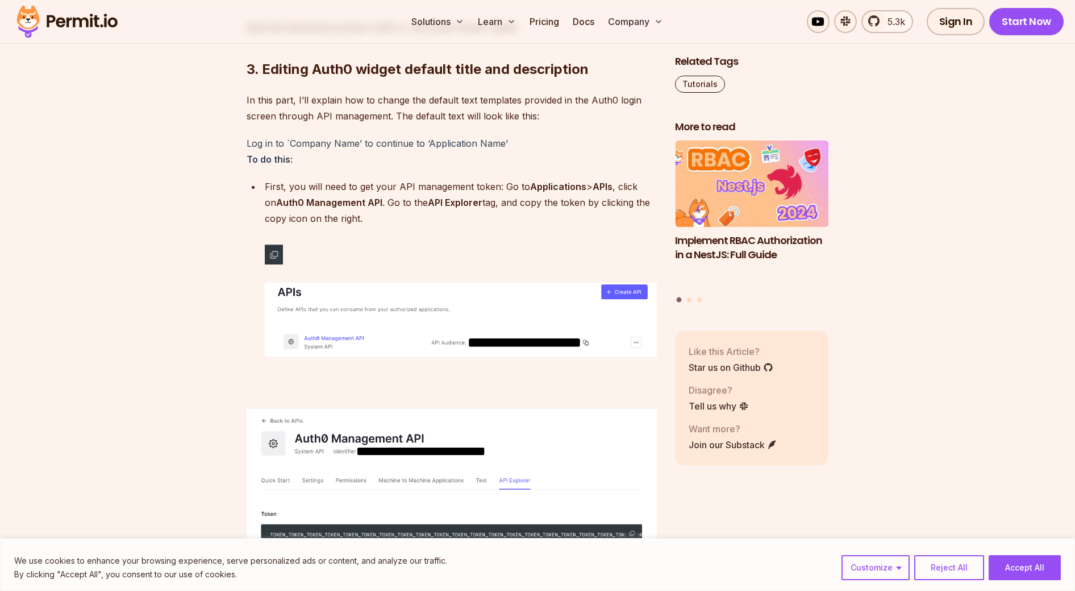
click at [394, 124] on p "⁠ In this part, I’ll explain how to change the default text templates provided …" at bounding box center [452, 108] width 410 height 32
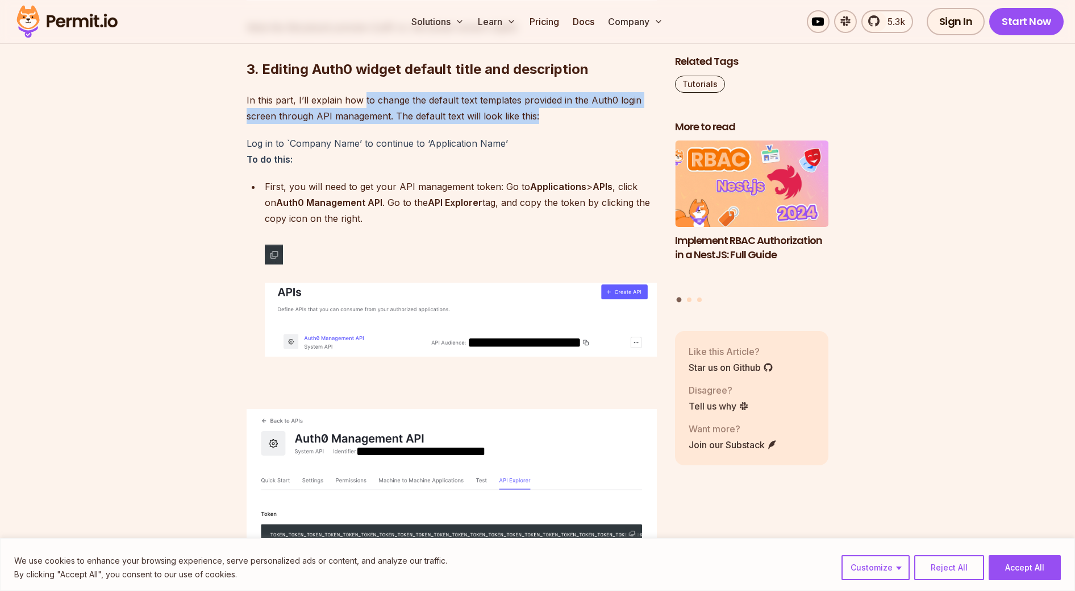
drag, startPoint x: 363, startPoint y: 165, endPoint x: 405, endPoint y: 189, distance: 48.6
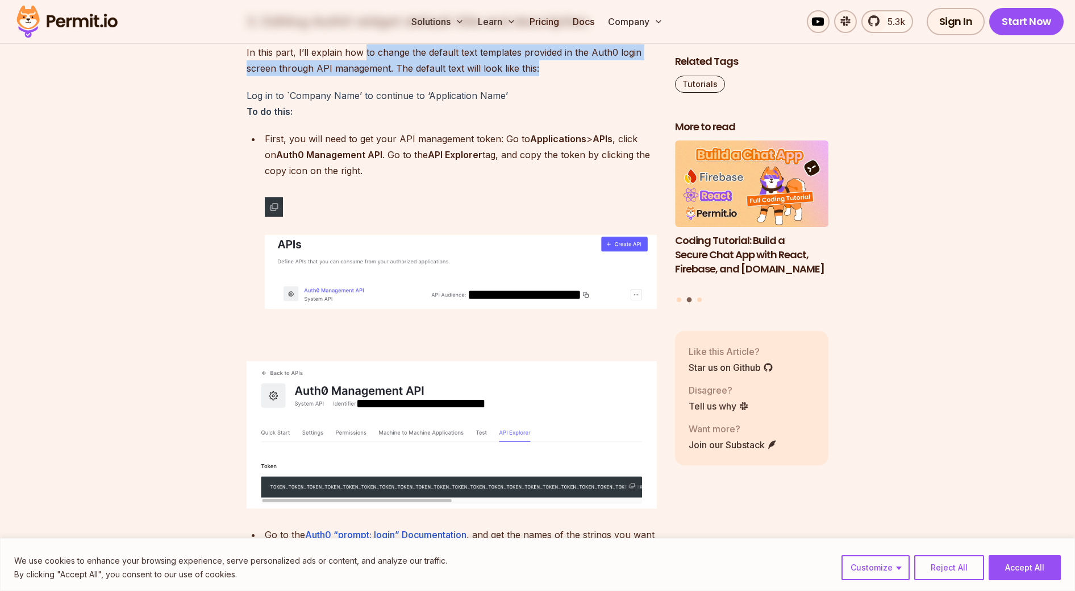
scroll to position [4510, 0]
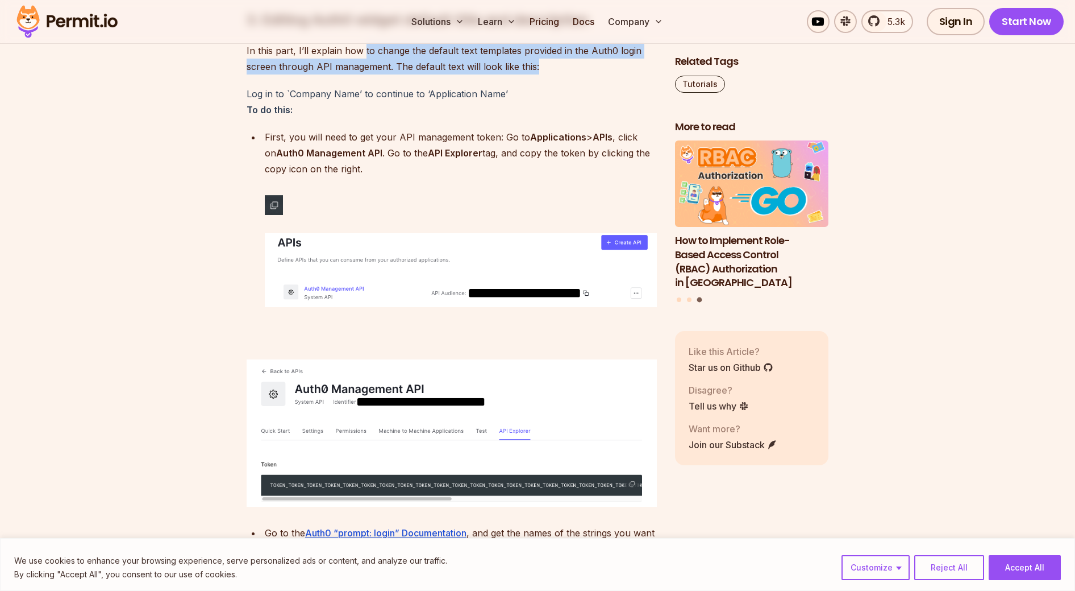
drag, startPoint x: 267, startPoint y: 198, endPoint x: 369, endPoint y: 224, distance: 106.1
click at [368, 177] on p "First, you will need to get your API management token: Go to Applications > API…" at bounding box center [461, 153] width 392 height 48
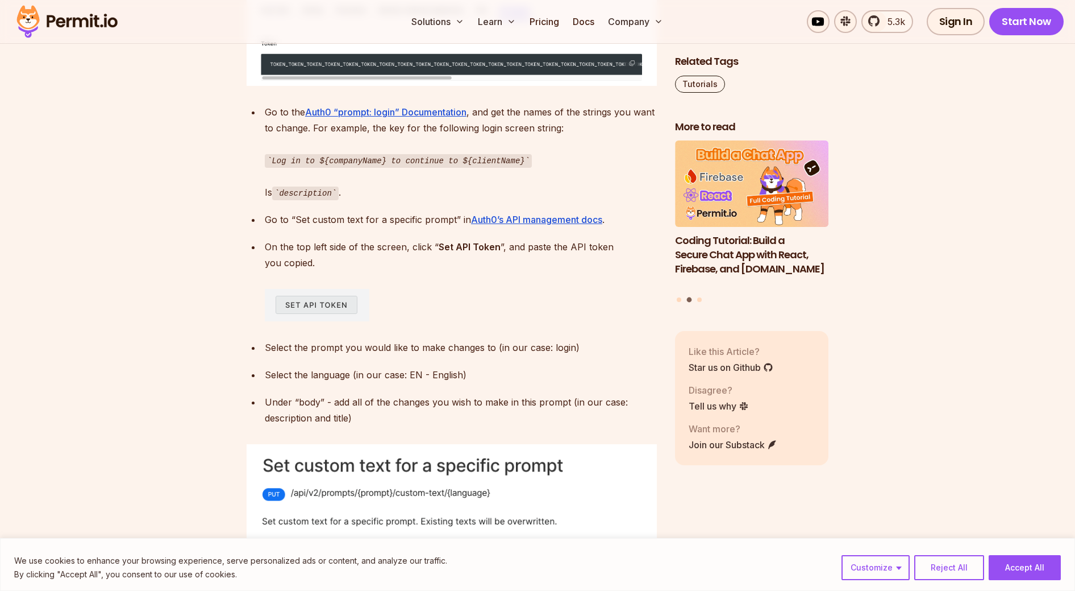
scroll to position [4934, 0]
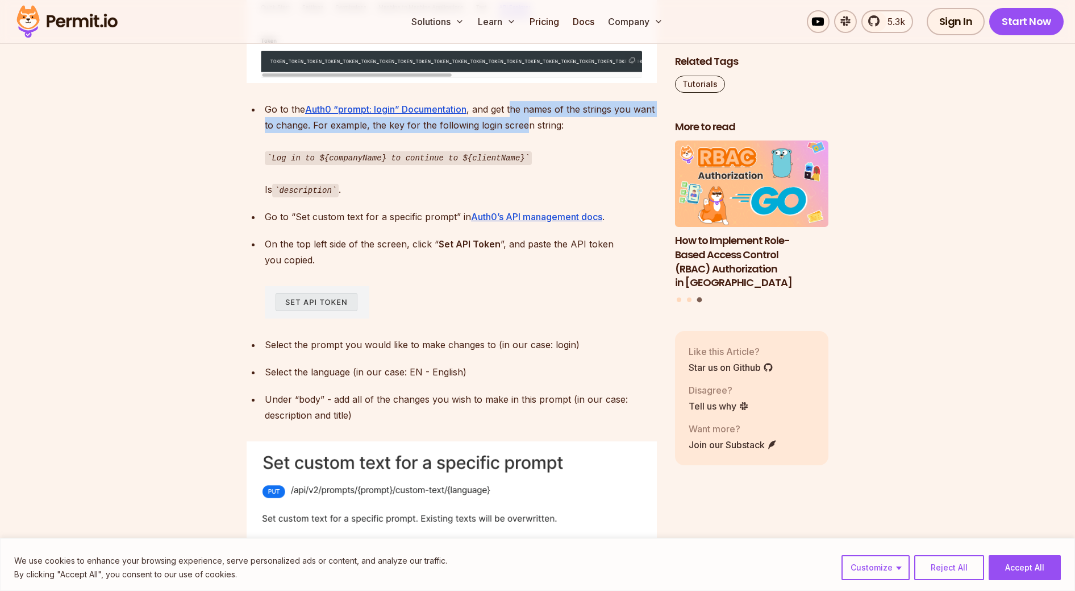
drag, startPoint x: 513, startPoint y: 167, endPoint x: 526, endPoint y: 190, distance: 26.7
click at [526, 190] on p "Go to the Auth0 “prompt: login” Documentation , and get the names of the string…" at bounding box center [461, 149] width 392 height 96
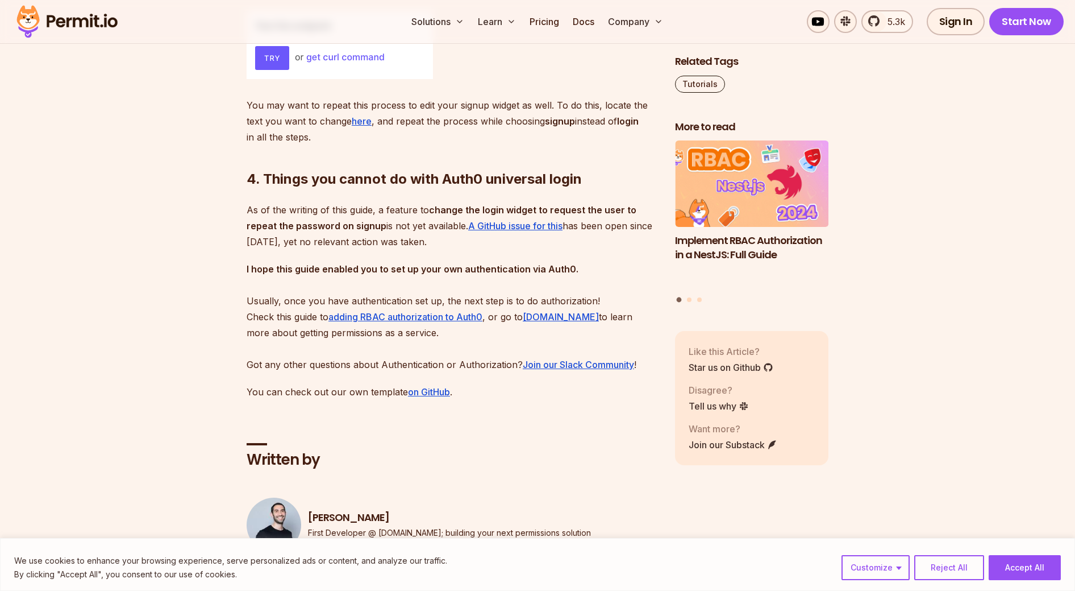
scroll to position [5915, 0]
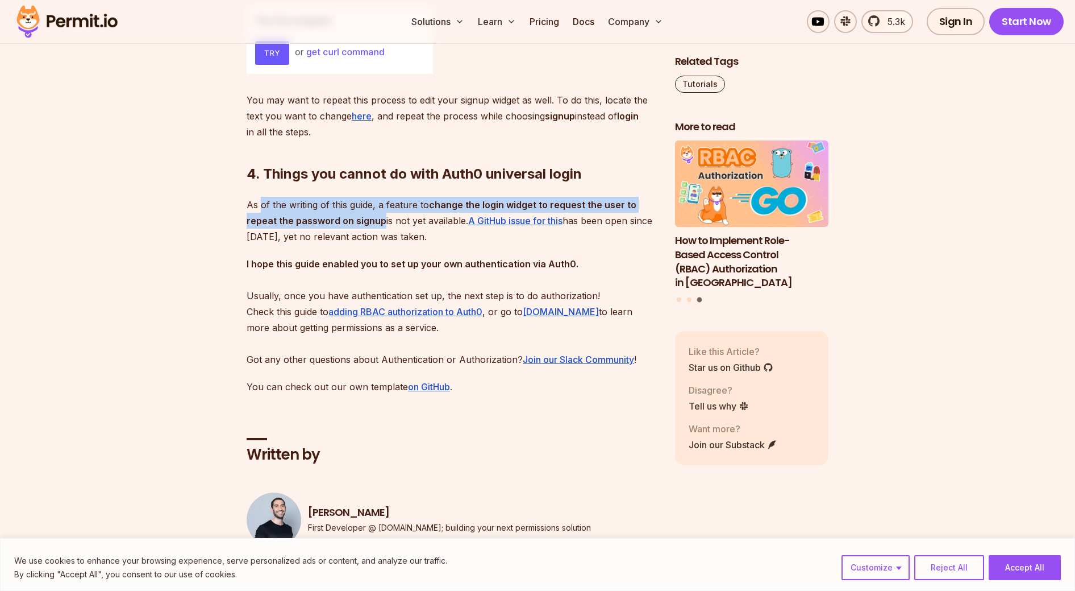
drag, startPoint x: 259, startPoint y: 251, endPoint x: 380, endPoint y: 271, distance: 122.0
click at [380, 244] on p "As of the writing of this guide, a feature to change the login widget to reques…" at bounding box center [452, 221] width 410 height 48
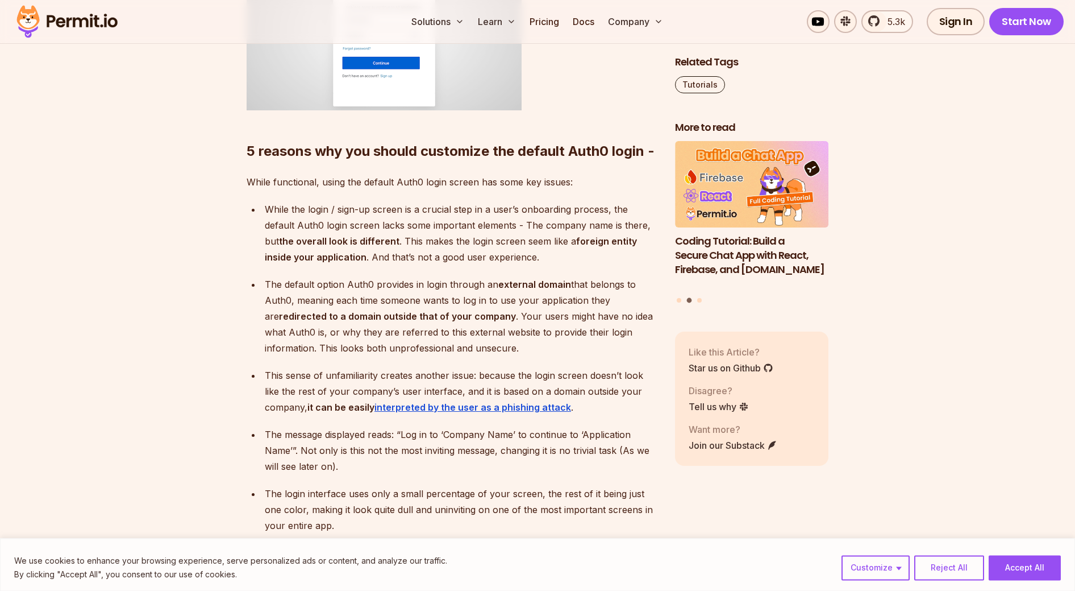
scroll to position [1100, 0]
